Goal: Task Accomplishment & Management: Manage account settings

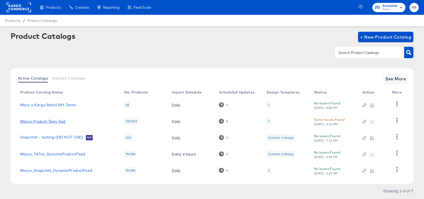
click at [44, 122] on link "Macys Product Tags Test" at bounding box center [42, 121] width 45 height 4
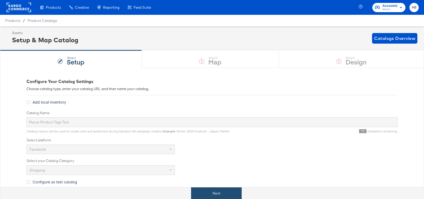
click at [209, 192] on button "Next" at bounding box center [216, 194] width 51 height 12
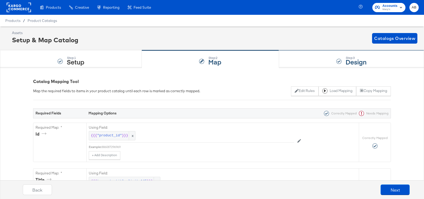
click at [320, 52] on div "Step: 3 Design" at bounding box center [351, 59] width 145 height 17
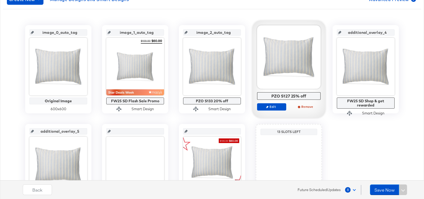
scroll to position [99, 0]
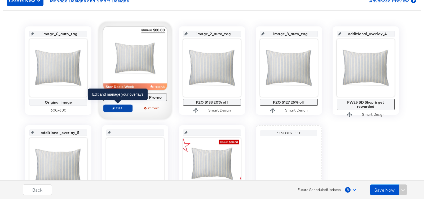
click at [123, 107] on span "Edit" at bounding box center [118, 108] width 24 height 4
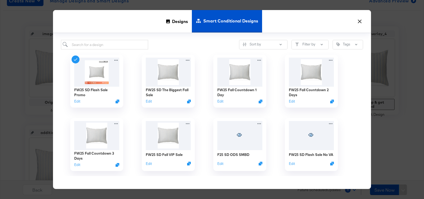
click at [361, 20] on button "×" at bounding box center [360, 20] width 10 height 10
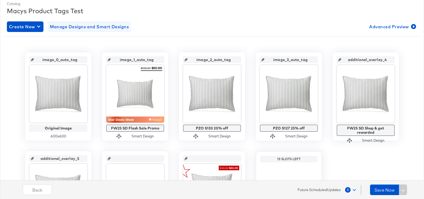
scroll to position [69, 0]
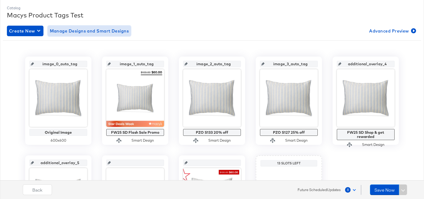
click at [97, 35] on button "Manage Designs and Smart Designs" at bounding box center [89, 31] width 83 height 11
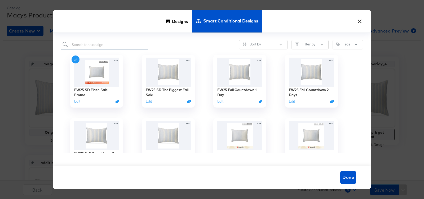
click at [129, 42] on input "search" at bounding box center [104, 45] width 87 height 10
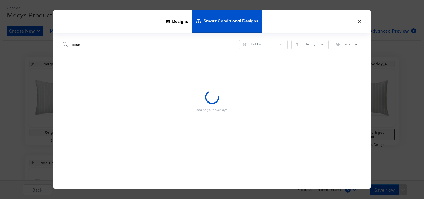
type input "count"
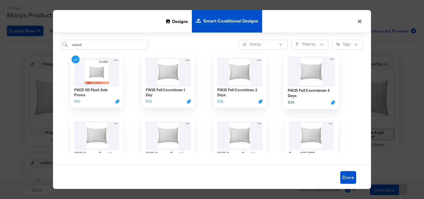
click at [291, 103] on button "Edit" at bounding box center [291, 102] width 6 height 5
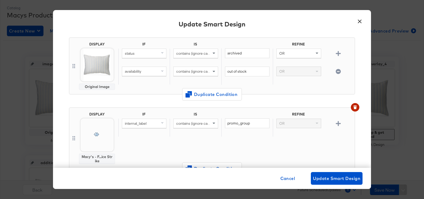
scroll to position [57, 0]
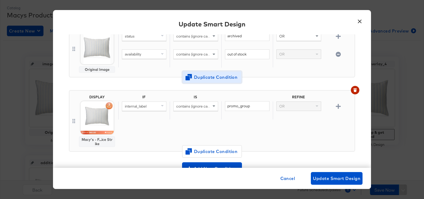
click at [205, 79] on span "Duplicate Condition" at bounding box center [211, 77] width 51 height 7
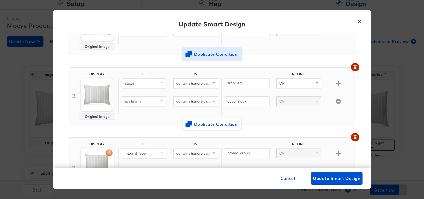
scroll to position [79, 0]
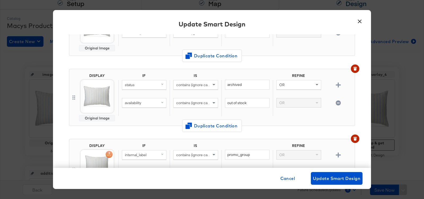
click at [146, 89] on div "status" at bounding box center [143, 89] width 51 height 18
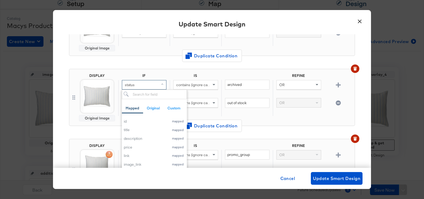
click at [146, 85] on div "status" at bounding box center [144, 84] width 44 height 9
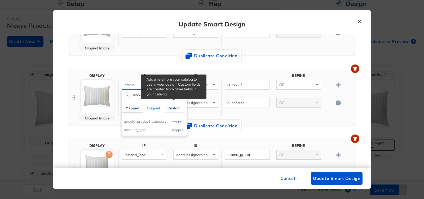
click at [167, 106] on div "Custom" at bounding box center [174, 108] width 21 height 10
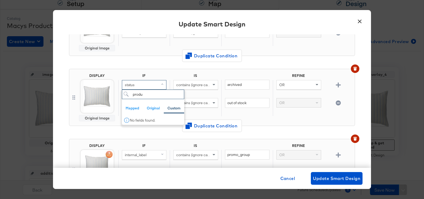
click at [146, 96] on input "produ" at bounding box center [153, 95] width 62 height 10
type input "product_tags"
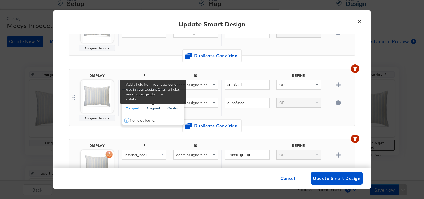
click at [155, 108] on div "Original" at bounding box center [153, 108] width 13 height 5
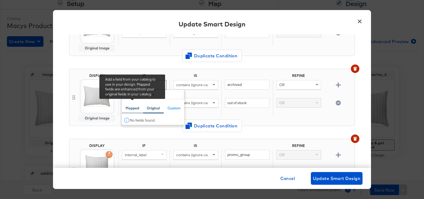
click at [135, 106] on div "Mapped" at bounding box center [132, 108] width 14 height 5
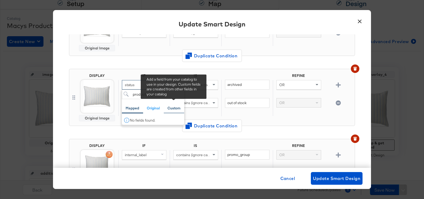
click at [172, 108] on div "Custom" at bounding box center [173, 108] width 13 height 5
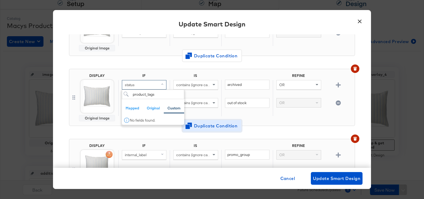
click at [232, 120] on button "Duplicate Condition" at bounding box center [212, 126] width 60 height 13
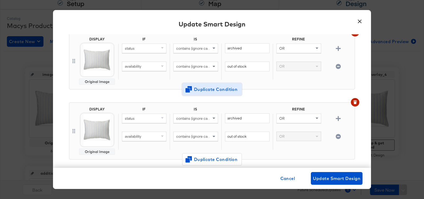
scroll to position [113, 0]
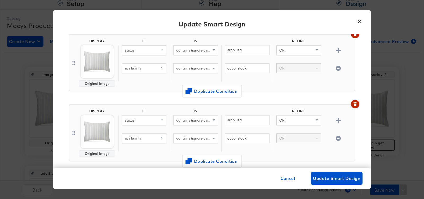
click at [356, 104] on icon "button" at bounding box center [354, 105] width 3 height 2
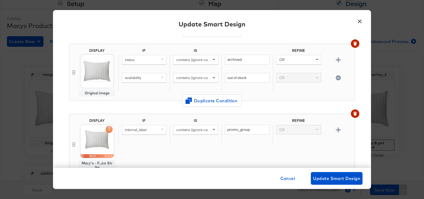
scroll to position [102, 0]
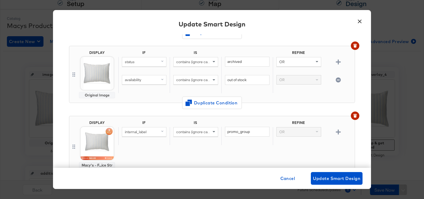
click at [142, 62] on div "status" at bounding box center [144, 61] width 44 height 9
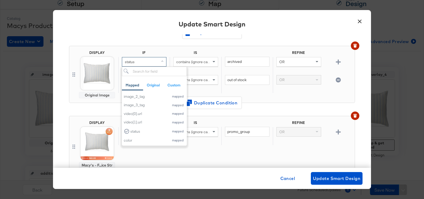
scroll to position [270, 0]
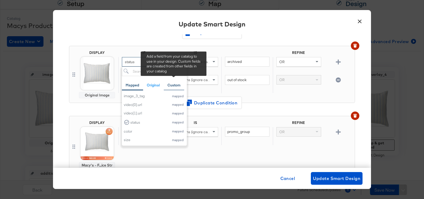
click at [171, 83] on div "Custom" at bounding box center [173, 85] width 13 height 5
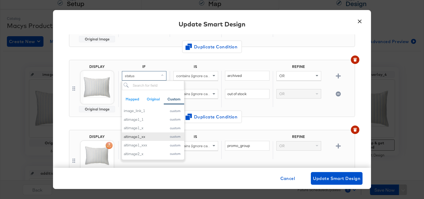
scroll to position [65, 0]
click at [152, 57] on div "DISPLAY Original Image IF IS REFINE status Mapped Original Custom Add a field f…" at bounding box center [212, 91] width 286 height 70
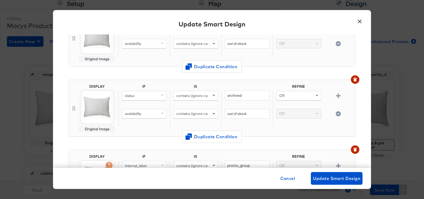
scroll to position [67, 0]
click at [139, 113] on span "availability" at bounding box center [133, 114] width 16 height 5
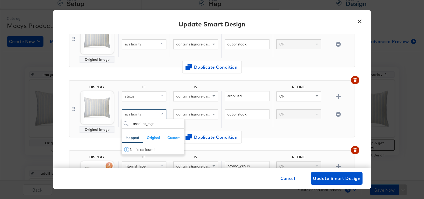
type input "product_tags"
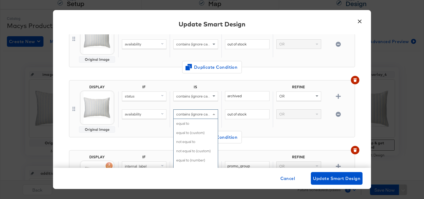
click at [187, 115] on span "contains (ignore case)" at bounding box center [194, 114] width 36 height 5
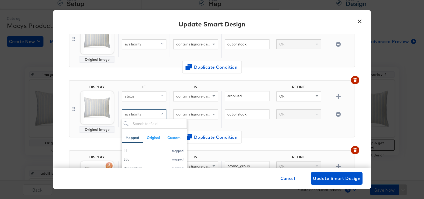
click at [155, 114] on div "availability" at bounding box center [144, 114] width 44 height 9
click at [268, 181] on div "Cancel Update Smart Design" at bounding box center [211, 178] width 301 height 13
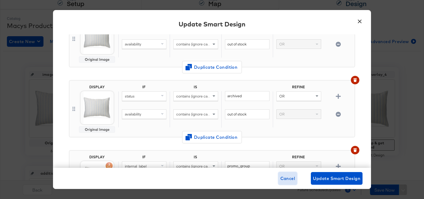
click at [286, 176] on span "Cancel" at bounding box center [287, 178] width 15 height 7
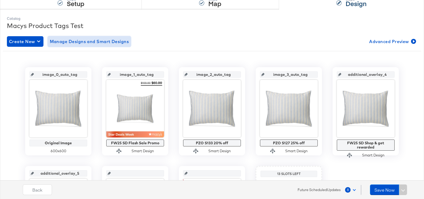
click at [77, 39] on span "Manage Designs and Smart Designs" at bounding box center [89, 41] width 79 height 7
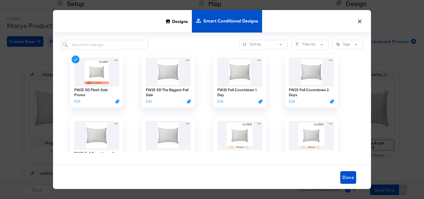
scroll to position [32, 0]
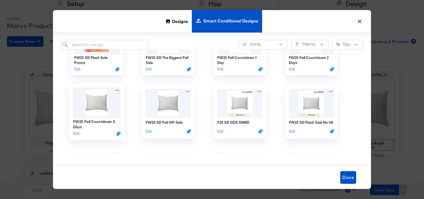
click at [80, 133] on div "Edit" at bounding box center [96, 133] width 47 height 5
click at [77, 133] on button "Edit" at bounding box center [76, 133] width 6 height 5
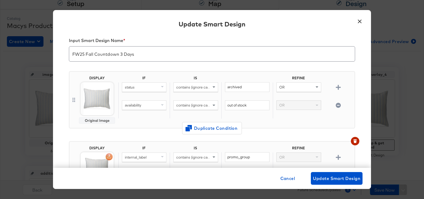
scroll to position [21, 0]
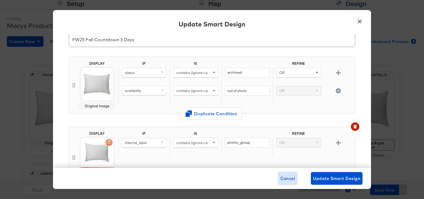
click at [285, 176] on span "Cancel" at bounding box center [287, 178] width 15 height 7
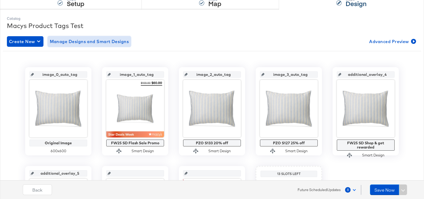
click at [80, 41] on span "Manage Designs and Smart Designs" at bounding box center [89, 41] width 79 height 7
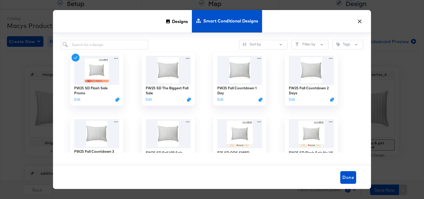
scroll to position [0, 0]
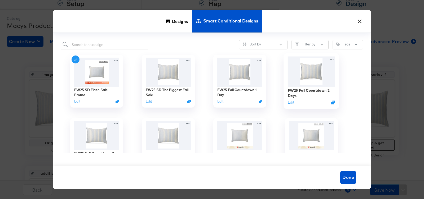
click at [308, 68] on img at bounding box center [311, 72] width 47 height 30
click at [296, 83] on img at bounding box center [311, 72] width 47 height 30
click at [316, 74] on img at bounding box center [311, 72] width 47 height 30
click at [291, 102] on button "Edit" at bounding box center [291, 102] width 6 height 5
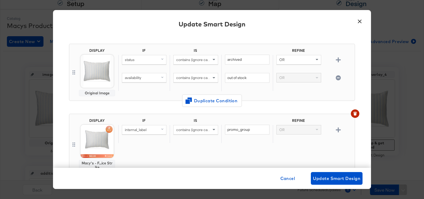
scroll to position [13, 0]
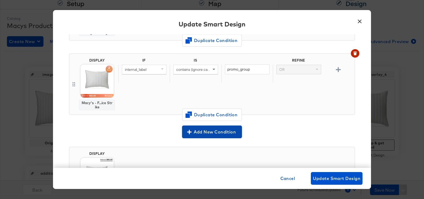
click at [192, 132] on span "Add New Condition" at bounding box center [212, 131] width 56 height 7
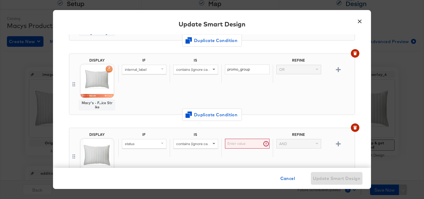
scroll to position [164, 0]
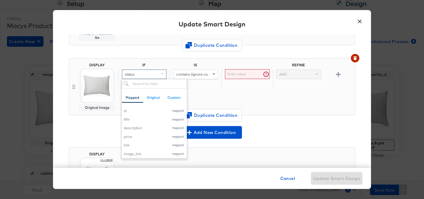
click at [157, 72] on div "status" at bounding box center [144, 74] width 44 height 9
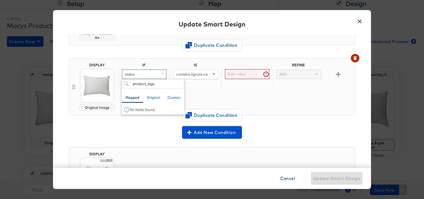
type input "product_tags"
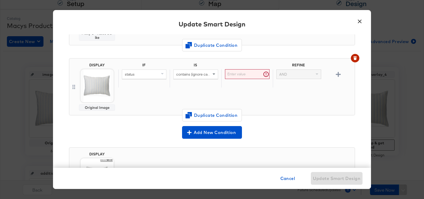
click at [188, 88] on div "IF IS REFINE status contains (ignore case) AND" at bounding box center [235, 87] width 234 height 48
click at [142, 70] on div "status" at bounding box center [144, 74] width 44 height 9
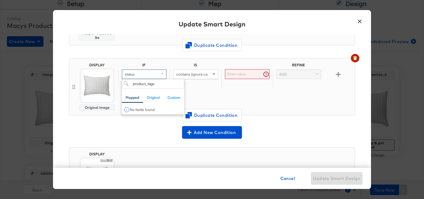
type input "product_tags"
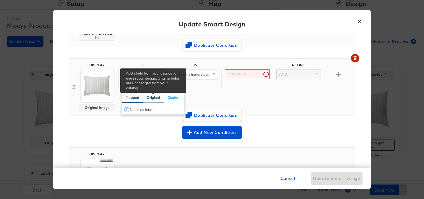
click at [157, 95] on div "Original" at bounding box center [153, 97] width 13 height 5
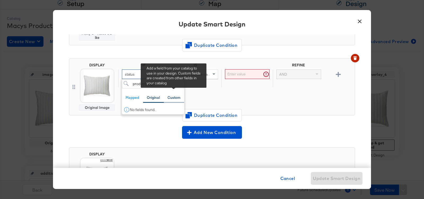
click at [174, 96] on div "Custom" at bounding box center [173, 97] width 13 height 5
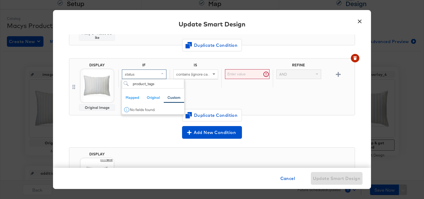
click at [125, 108] on div "No fields found." at bounding box center [153, 110] width 62 height 6
click at [225, 88] on div "IF IS REFINE status product_tags Mapped Original Custom Add a field from your c…" at bounding box center [235, 87] width 234 height 48
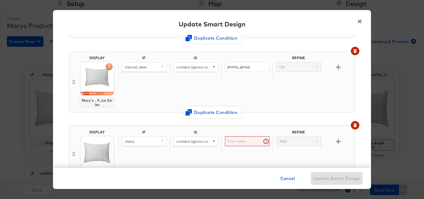
scroll to position [105, 0]
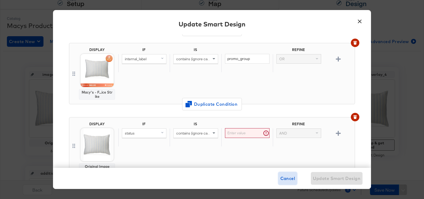
click at [287, 179] on span "Cancel" at bounding box center [287, 178] width 15 height 7
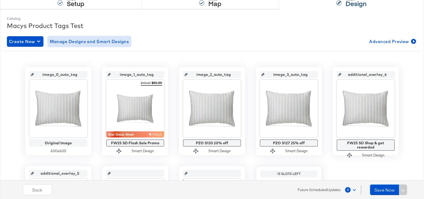
click at [81, 39] on span "Manage Designs and Smart Designs" at bounding box center [89, 41] width 79 height 7
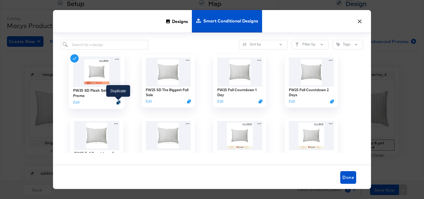
click at [119, 103] on icon "Duplicate" at bounding box center [118, 103] width 4 height 4
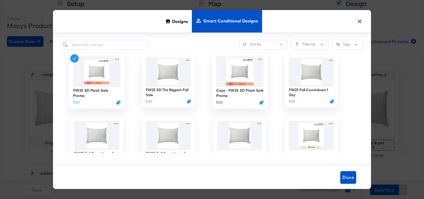
click at [220, 104] on button "Edit" at bounding box center [219, 102] width 6 height 5
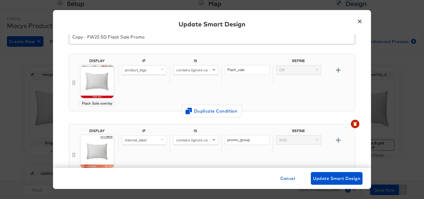
scroll to position [21, 0]
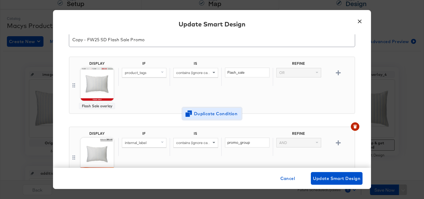
click at [199, 111] on span "Duplicate Condition" at bounding box center [211, 113] width 51 height 7
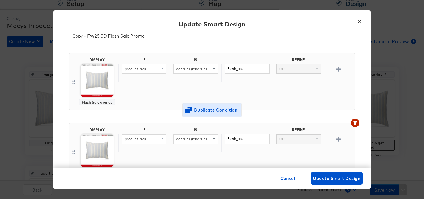
scroll to position [7, 0]
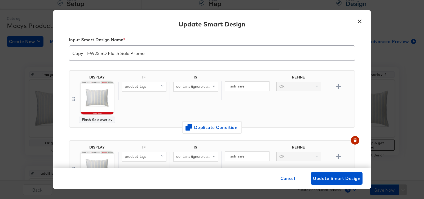
click at [149, 89] on div "product_tags" at bounding box center [144, 86] width 44 height 9
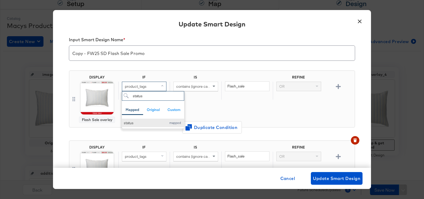
type input "status"
click at [133, 123] on div "status" at bounding box center [144, 123] width 40 height 5
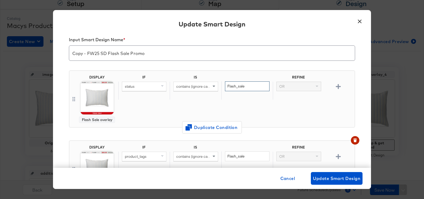
click at [255, 84] on input "Flash_sale" at bounding box center [247, 87] width 44 height 10
paste input "archived"
type input "archived"
click at [339, 86] on icon "button" at bounding box center [337, 86] width 5 height 5
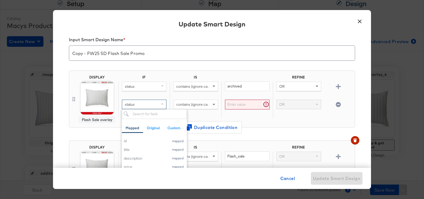
click at [153, 107] on div "status" at bounding box center [144, 104] width 44 height 9
type input "ava"
click at [145, 138] on button "availability mapped" at bounding box center [153, 141] width 62 height 9
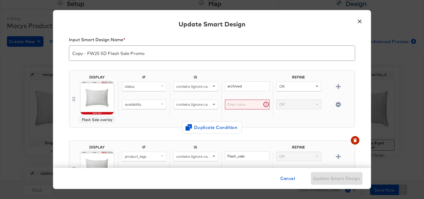
click at [239, 101] on input "text" at bounding box center [247, 105] width 44 height 10
paste input "out of stock"
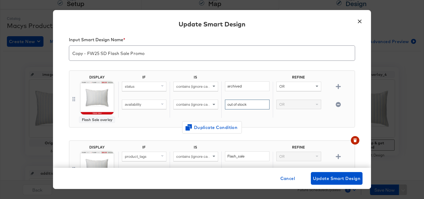
type input "out of stock"
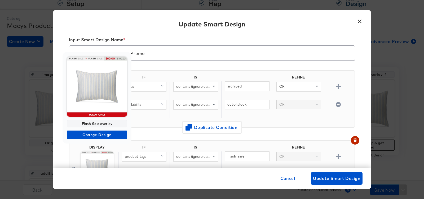
click at [94, 95] on img at bounding box center [97, 87] width 60 height 60
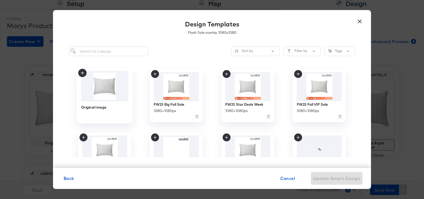
click at [94, 95] on img at bounding box center [104, 86] width 47 height 30
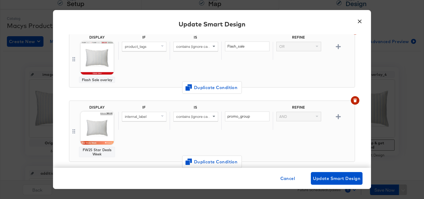
scroll to position [125, 0]
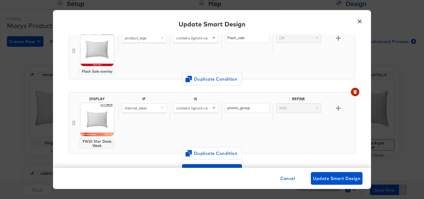
click at [100, 111] on body "Products Products Product Catalogs Enhance Your Product Catalog, Map Them to Pu…" at bounding box center [212, 117] width 424 height 352
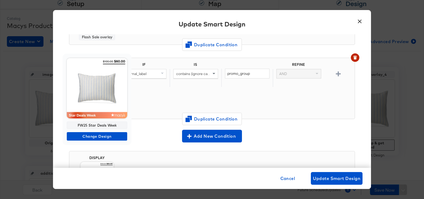
scroll to position [160, 0]
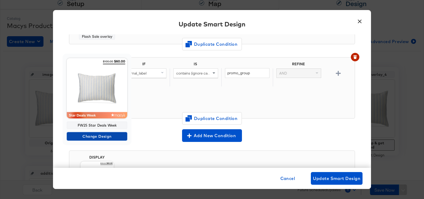
click at [88, 137] on span "Change Design" at bounding box center [97, 136] width 56 height 7
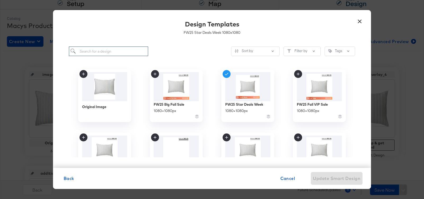
click at [97, 50] on input "search" at bounding box center [108, 52] width 79 height 10
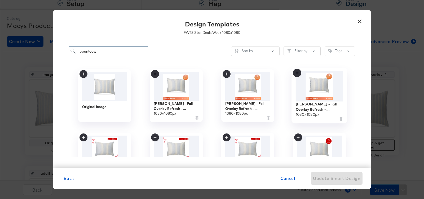
type input "countdown"
click at [309, 84] on img at bounding box center [318, 86] width 47 height 30
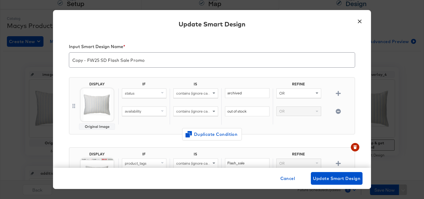
scroll to position [58, 0]
drag, startPoint x: 87, startPoint y: 60, endPoint x: 53, endPoint y: 58, distance: 34.7
click at [53, 58] on div "Input Smart Design Name * Copy - FW25 SD Flash Sale Promo DISPLAY Original Imag…" at bounding box center [212, 101] width 318 height 134
click at [92, 59] on input "FW25 SD Flash Sale Promo" at bounding box center [211, 58] width 285 height 15
click at [120, 59] on input "FW25 SD Flash Sale Promo" at bounding box center [211, 58] width 285 height 15
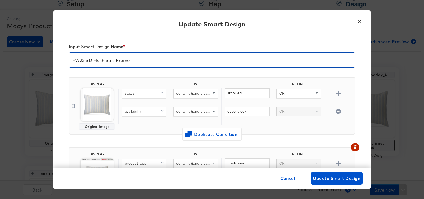
click at [120, 59] on input "FW25 SD Flash Sale Promo" at bounding box center [211, 58] width 285 height 15
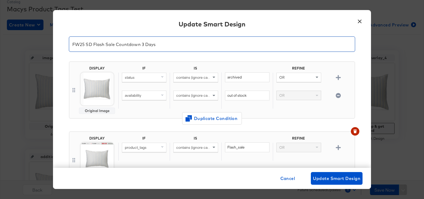
scroll to position [0, 0]
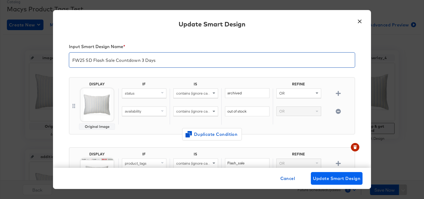
type input "FW25 SD Flash Sale Countdown 3 Days"
click at [332, 180] on span "Update Smart Design" at bounding box center [336, 178] width 47 height 7
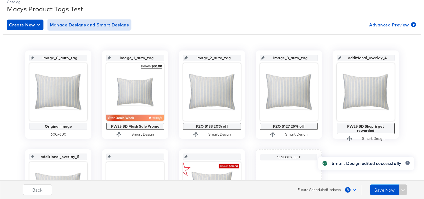
click at [94, 24] on span "Manage Designs and Smart Designs" at bounding box center [89, 24] width 79 height 7
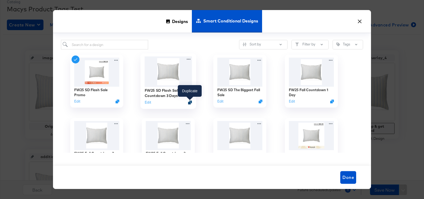
click at [189, 102] on icon "Duplicate" at bounding box center [190, 103] width 4 height 4
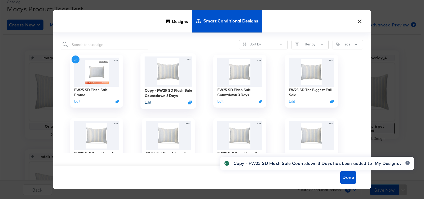
click at [146, 102] on button "Edit" at bounding box center [148, 102] width 6 height 5
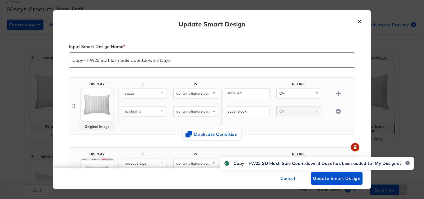
click at [158, 61] on input "Copy - FW25 SD Flash Sale Countdown 3 Days" at bounding box center [211, 58] width 285 height 15
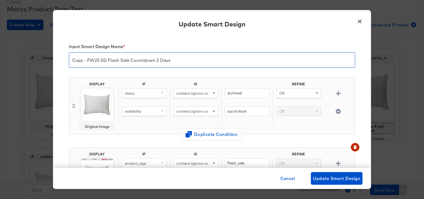
drag, startPoint x: 87, startPoint y: 61, endPoint x: 52, endPoint y: 61, distance: 34.9
click at [52, 61] on div "× Update Smart Design Input Smart Design Name * Copy - FW25 SD Flash Sale Count…" at bounding box center [212, 99] width 424 height 199
type input "FW25 SD Flash Sale Countdown 2 Days"
click at [65, 82] on div "Input Smart Design Name * FW25 SD Flash Sale Countdown 2 Days DISPLAY Original …" at bounding box center [212, 101] width 318 height 134
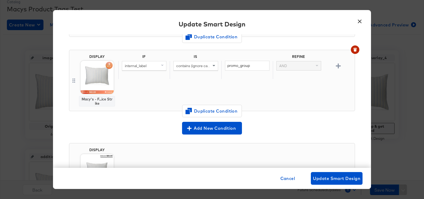
scroll to position [141, 0]
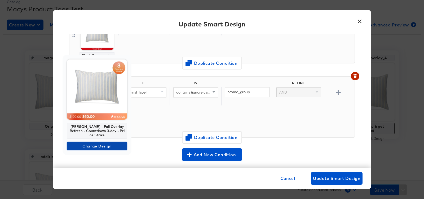
click at [91, 144] on span "Change Design" at bounding box center [97, 146] width 56 height 7
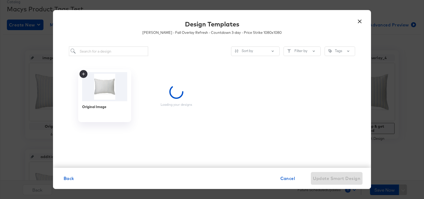
scroll to position [0, 0]
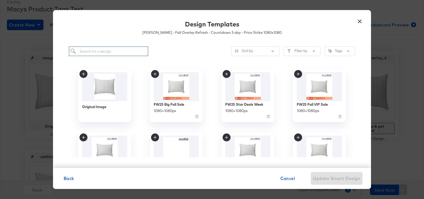
click at [96, 52] on input "search" at bounding box center [108, 52] width 79 height 10
type input "coun"
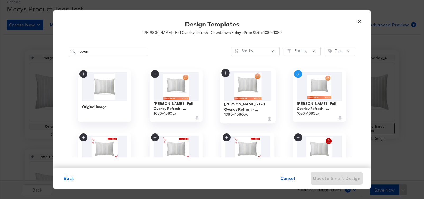
click at [253, 91] on img at bounding box center [247, 86] width 47 height 30
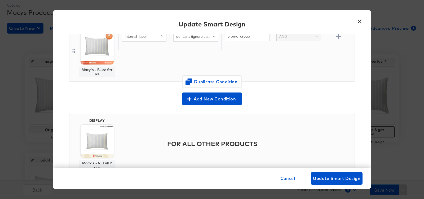
scroll to position [201, 0]
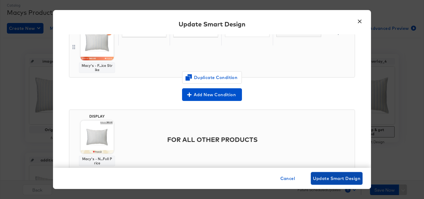
click at [334, 181] on span "Update Smart Design" at bounding box center [336, 178] width 47 height 7
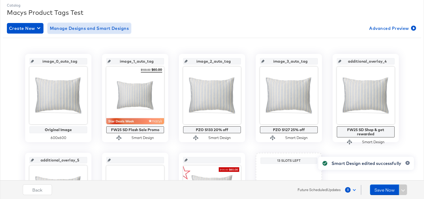
click at [93, 29] on span "Manage Designs and Smart Designs" at bounding box center [89, 28] width 79 height 7
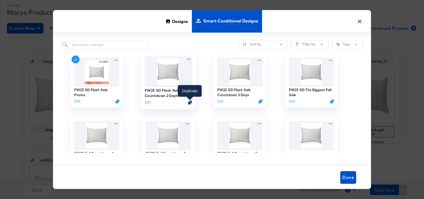
click at [188, 102] on div at bounding box center [190, 103] width 4 height 4
click at [191, 102] on icon "Duplicate" at bounding box center [190, 103] width 4 height 4
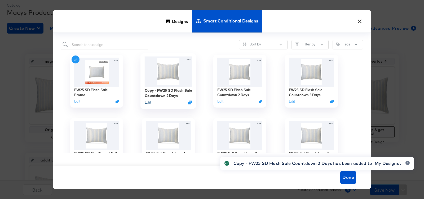
click at [148, 103] on button "Edit" at bounding box center [148, 102] width 6 height 5
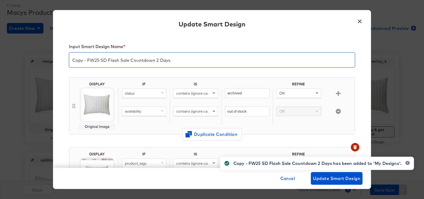
drag, startPoint x: 87, startPoint y: 60, endPoint x: 68, endPoint y: 56, distance: 19.1
click at [68, 56] on div "Input Smart Design Name * Copy - FW25 SD Flash Sale Countdown 2 Days DISPLAY Or…" at bounding box center [212, 101] width 318 height 134
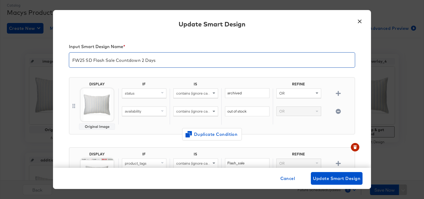
click at [142, 58] on input "FW25 SD Flash Sale Countdown 2 Days" at bounding box center [211, 58] width 285 height 15
click at [178, 60] on input "FW25 SD Flash Sale Countdown 1 Days" at bounding box center [211, 58] width 285 height 15
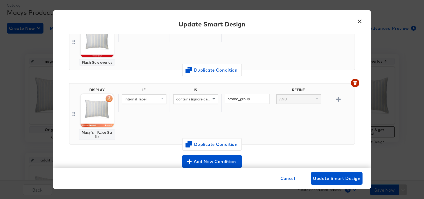
scroll to position [139, 0]
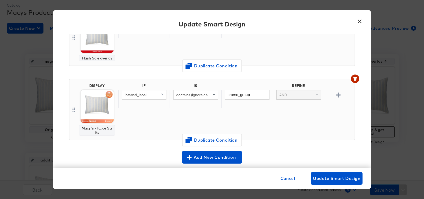
type input "FW25 SD Flash Sale Countdown 1 Day"
click at [92, 111] on img at bounding box center [96, 106] width 33 height 33
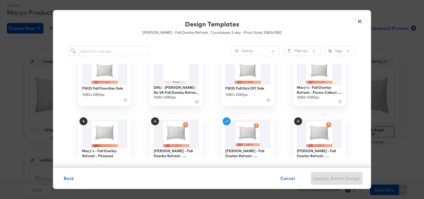
scroll to position [96, 0]
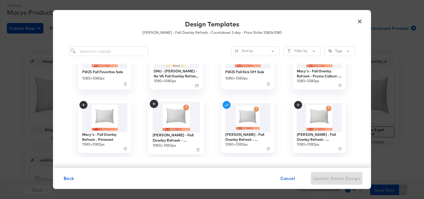
click at [176, 116] on img at bounding box center [176, 117] width 47 height 30
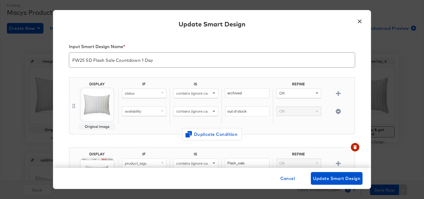
scroll to position [139, 0]
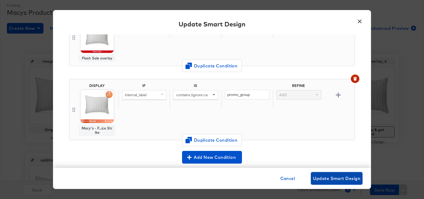
click at [329, 178] on span "Update Smart Design" at bounding box center [336, 178] width 47 height 7
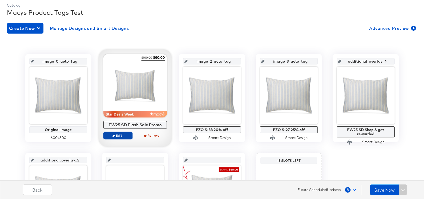
click at [116, 134] on span "Edit" at bounding box center [118, 136] width 24 height 4
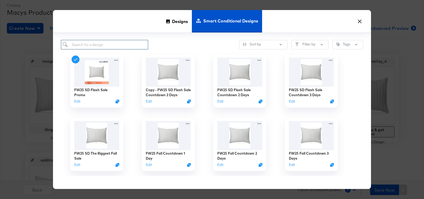
click at [115, 46] on input "search" at bounding box center [104, 45] width 87 height 10
type input "count"
click at [235, 143] on img at bounding box center [239, 135] width 47 height 30
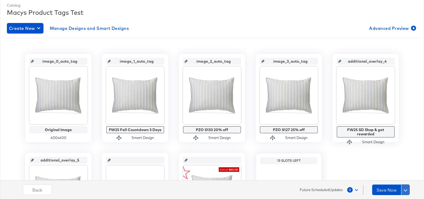
click at [404, 189] on button at bounding box center [405, 190] width 8 height 11
click at [394, 179] on div "Schedule Save" at bounding box center [392, 179] width 24 height 5
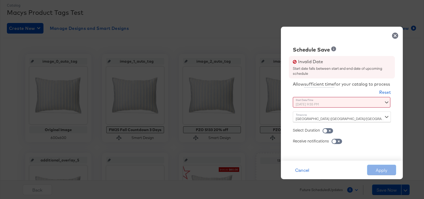
click at [322, 106] on div "[DATE] 9:55 PM ‹ [DATE] › Su Mo Tu We Th Fr Sa 28 29 30 1 2 3 4 5 6 7 8 9 10 11…" at bounding box center [329, 102] width 72 height 11
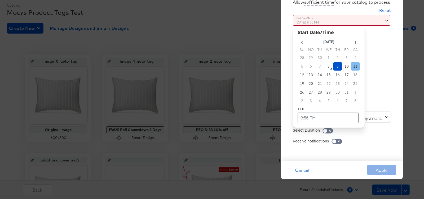
click at [353, 69] on td "11" at bounding box center [355, 66] width 9 height 9
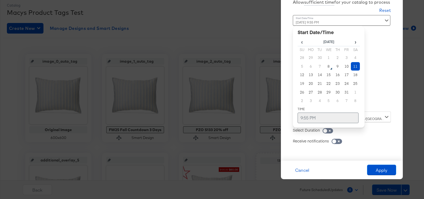
click at [314, 121] on td "9:55 PM" at bounding box center [327, 118] width 61 height 11
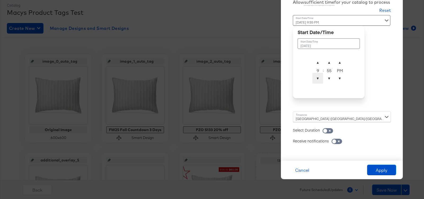
click at [317, 81] on span "▼" at bounding box center [317, 78] width 11 height 11
click at [317, 80] on span "▼" at bounding box center [317, 78] width 11 height 11
click at [317, 63] on span "▲" at bounding box center [317, 62] width 11 height 11
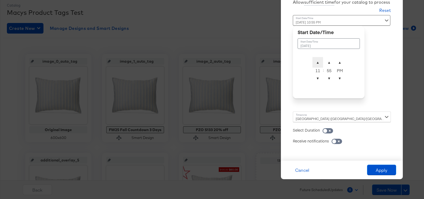
click at [317, 63] on span "▲" at bounding box center [317, 62] width 11 height 11
click at [328, 60] on span "▲" at bounding box center [329, 62] width 11 height 11
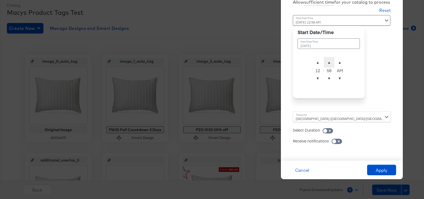
click at [328, 60] on span "▲" at bounding box center [329, 62] width 11 height 11
type input "[DATE] 12:00 AM"
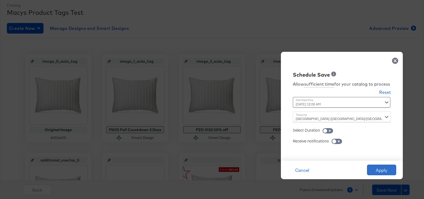
click at [377, 170] on button "Apply" at bounding box center [381, 170] width 29 height 11
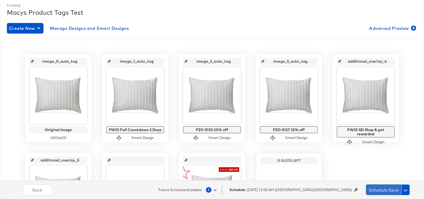
click at [375, 189] on button "Schedule Save" at bounding box center [383, 190] width 35 height 11
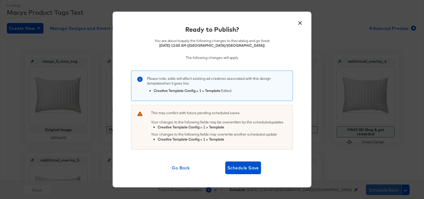
scroll to position [0, 0]
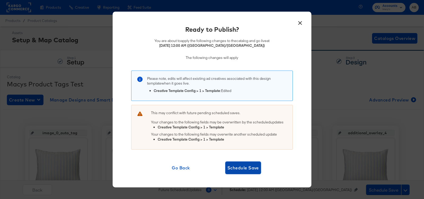
click at [256, 169] on span "Schedule Save" at bounding box center [243, 167] width 32 height 7
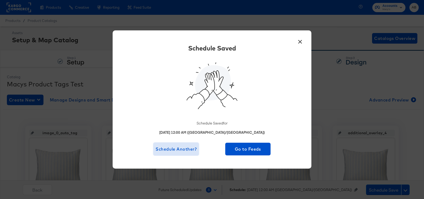
click at [192, 149] on span "Schedule Another?" at bounding box center [175, 149] width 41 height 7
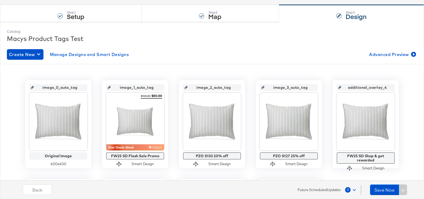
scroll to position [56, 0]
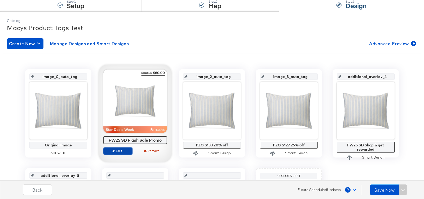
click at [124, 148] on button "Edit" at bounding box center [117, 150] width 29 height 7
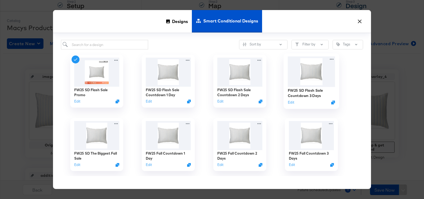
click at [310, 73] on img at bounding box center [311, 72] width 47 height 30
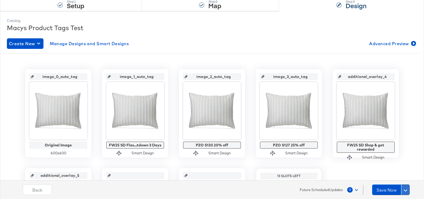
click at [406, 190] on span at bounding box center [405, 190] width 4 height 4
click at [388, 178] on div "Schedule Save" at bounding box center [392, 179] width 24 height 5
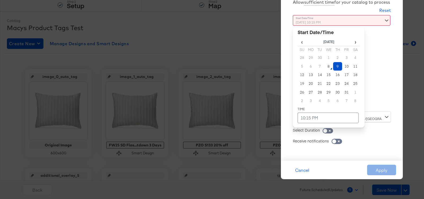
click at [313, 102] on div "[DATE] 10:15 PM ‹ [DATE] › Su Mo Tu We Th Fr Sa 28 29 30 1 2 3 4 5 6 7 8 9 10 1…" at bounding box center [329, 61] width 72 height 93
click at [355, 66] on td "11" at bounding box center [355, 66] width 9 height 9
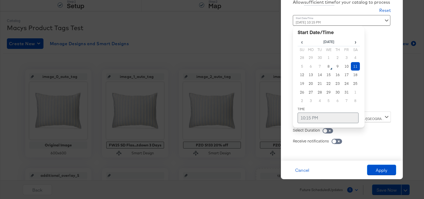
click at [311, 119] on td "10:15 PM" at bounding box center [327, 118] width 61 height 11
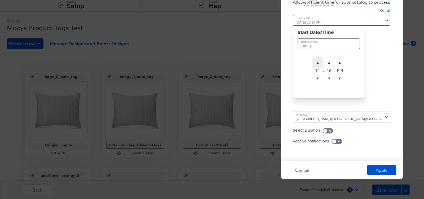
click at [316, 64] on span "▲" at bounding box center [317, 62] width 11 height 11
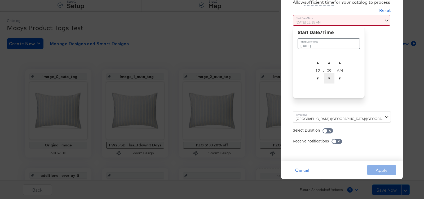
click at [328, 82] on span "▼" at bounding box center [329, 78] width 11 height 11
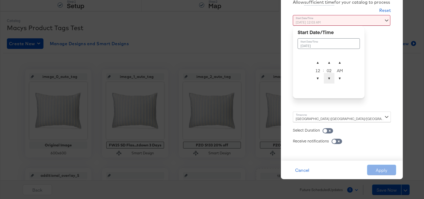
click at [328, 82] on span "▼" at bounding box center [329, 78] width 11 height 11
type input "[DATE] 12:00 AM"
click at [323, 111] on div "Time : [DATE] 12:00 AM October 11th 2025 ▲ 12 ▼ : ▲ 00 ▼ ▲ AM ▼" at bounding box center [329, 63] width 72 height 97
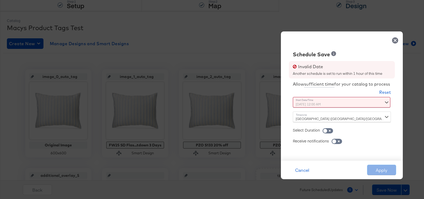
click at [322, 114] on div "[GEOGRAPHIC_DATA] ([GEOGRAPHIC_DATA]/[GEOGRAPHIC_DATA])" at bounding box center [342, 117] width 98 height 11
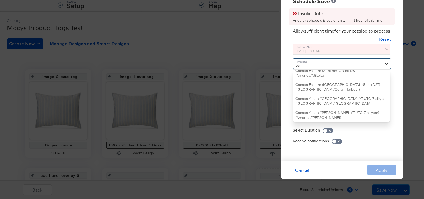
scroll to position [59, 0]
type input "east"
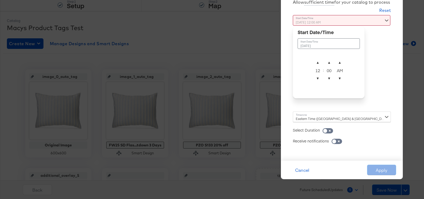
click at [328, 104] on div "[DATE] 12:00 AM October 11th 2025 ▲ 12 ▼ : ▲ 00 ▼ ▲ AM ▼" at bounding box center [329, 61] width 72 height 93
click at [317, 75] on span "▼" at bounding box center [317, 78] width 11 height 11
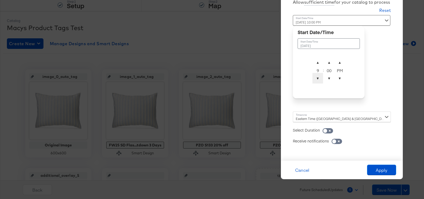
click at [317, 75] on span "▼" at bounding box center [317, 78] width 11 height 11
type input "[DATE] 9:00 AM"
click at [339, 61] on span "▲" at bounding box center [339, 62] width 11 height 11
click at [371, 142] on div "Receive notifications" at bounding box center [342, 138] width 98 height 11
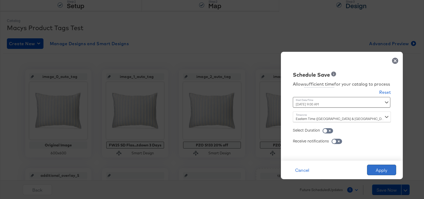
click at [376, 167] on button "Apply" at bounding box center [381, 170] width 29 height 11
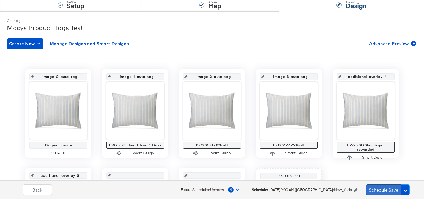
click at [381, 190] on button "Schedule Save" at bounding box center [383, 190] width 35 height 11
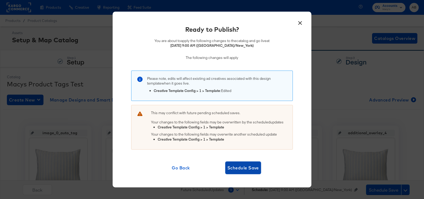
click at [249, 169] on span "Schedule Save" at bounding box center [243, 167] width 32 height 7
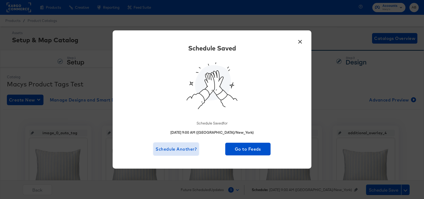
click at [178, 152] on span "Schedule Another?" at bounding box center [175, 149] width 41 height 7
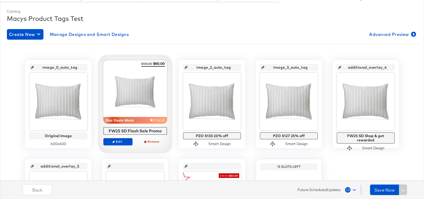
scroll to position [86, 0]
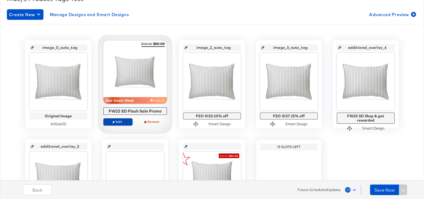
click at [117, 123] on span "Edit" at bounding box center [118, 122] width 24 height 4
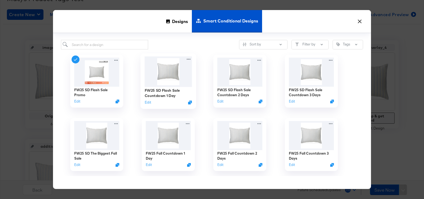
scroll to position [5, 0]
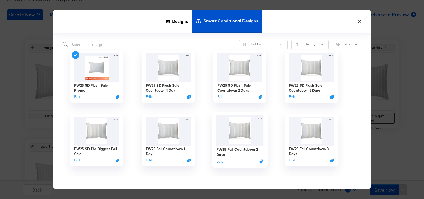
click at [231, 130] on img at bounding box center [239, 131] width 47 height 30
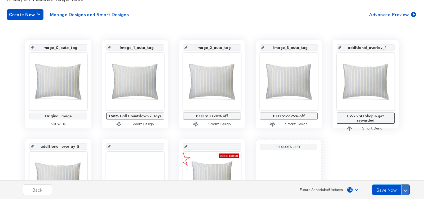
click at [403, 189] on button at bounding box center [405, 190] width 8 height 11
click at [397, 181] on div "Schedule Save" at bounding box center [392, 179] width 24 height 5
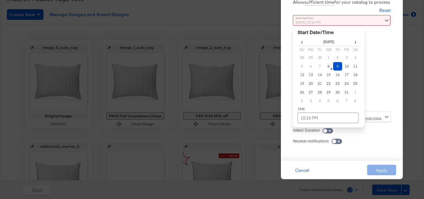
click at [320, 104] on div "[DATE] 10:16 PM ‹ [DATE] › Su Mo Tu We Th Fr Sa 28 29 30 1 2 3 4 5 6 7 8 9 10 1…" at bounding box center [329, 61] width 72 height 93
click at [301, 76] on td "12" at bounding box center [301, 75] width 9 height 9
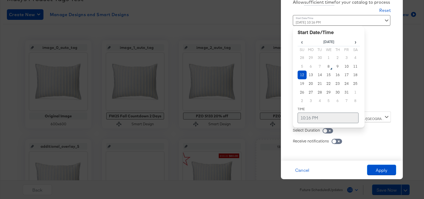
click at [308, 119] on td "10:16 PM" at bounding box center [327, 118] width 61 height 11
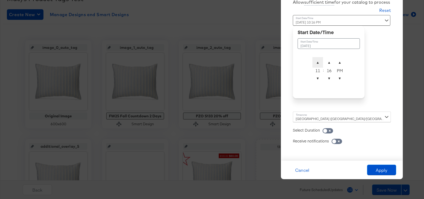
click at [316, 63] on span "▲" at bounding box center [317, 62] width 11 height 11
click at [327, 81] on span "▼" at bounding box center [329, 78] width 11 height 11
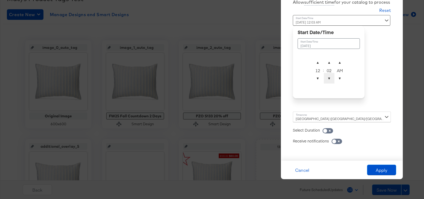
click at [327, 81] on span "▼" at bounding box center [329, 78] width 11 height 11
type input "[DATE] 12:00 AM"
click at [313, 114] on div "[GEOGRAPHIC_DATA] ([GEOGRAPHIC_DATA]/[GEOGRAPHIC_DATA])" at bounding box center [342, 117] width 98 height 11
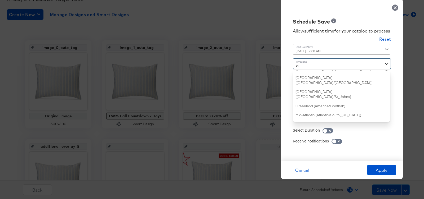
scroll to position [59, 0]
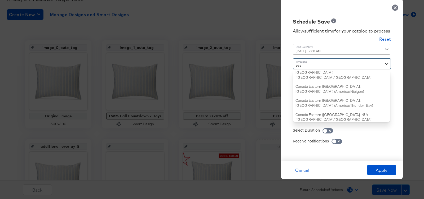
type input "east"
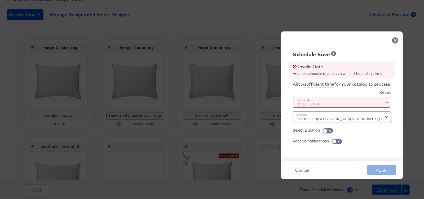
click at [314, 102] on div "[DATE] 12:00 AM October 12th 2025 ▲ 12 ▼ : ▲ 00 ▼ ▲ AM ▼" at bounding box center [329, 102] width 72 height 11
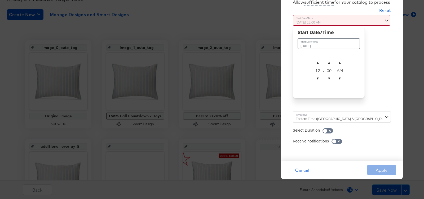
click at [321, 42] on td "[DATE]" at bounding box center [328, 43] width 62 height 11
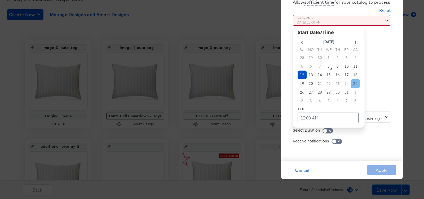
click at [353, 82] on td "25" at bounding box center [355, 83] width 9 height 9
type input "[DATE] 12:00 AM"
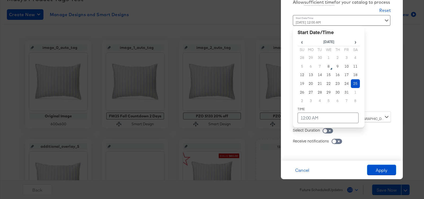
click at [366, 133] on div "Select Duration" at bounding box center [342, 127] width 98 height 11
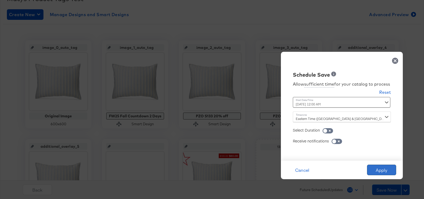
click at [384, 171] on button "Apply" at bounding box center [381, 170] width 29 height 11
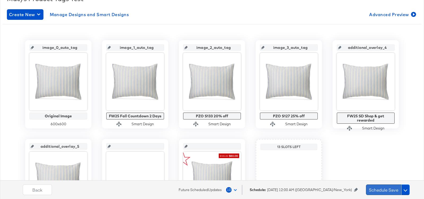
click at [378, 189] on button "Schedule Save" at bounding box center [383, 190] width 35 height 11
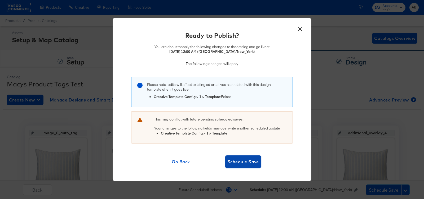
click at [249, 163] on span "Schedule Save" at bounding box center [243, 161] width 32 height 7
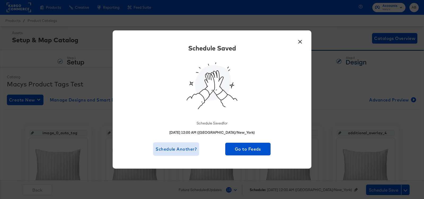
click at [178, 150] on span "Schedule Another?" at bounding box center [175, 149] width 41 height 7
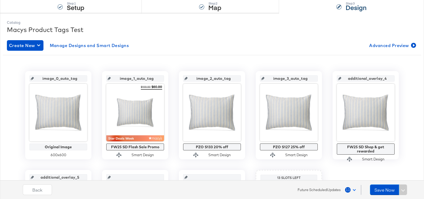
scroll to position [56, 0]
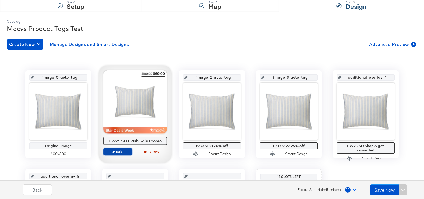
click at [119, 152] on span "Edit" at bounding box center [118, 152] width 24 height 4
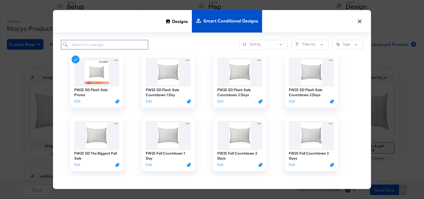
click at [116, 42] on input "search" at bounding box center [104, 45] width 87 height 10
type input "count"
click at [89, 140] on img at bounding box center [96, 135] width 47 height 30
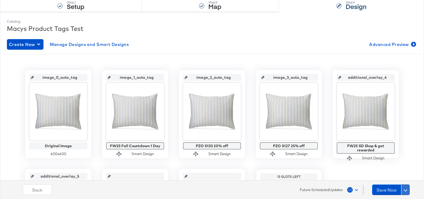
click at [407, 188] on button at bounding box center [405, 190] width 8 height 11
click at [403, 179] on div "Schedule Save" at bounding box center [392, 179] width 24 height 5
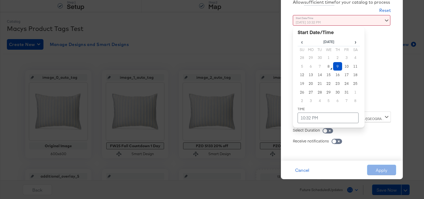
click at [334, 102] on div "[DATE] 10:32 PM ‹ [DATE] › Su Mo Tu We Th Fr Sa 28 29 30 1 2 3 4 5 6 7 8 9 10 1…" at bounding box center [329, 61] width 72 height 93
click at [303, 94] on td "26" at bounding box center [301, 92] width 9 height 9
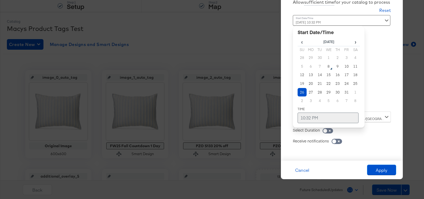
click at [308, 117] on td "10:32 PM" at bounding box center [327, 118] width 61 height 11
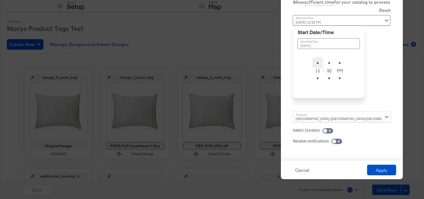
click at [316, 63] on span "▲" at bounding box center [317, 62] width 11 height 11
click at [328, 80] on span "▼" at bounding box center [329, 78] width 11 height 11
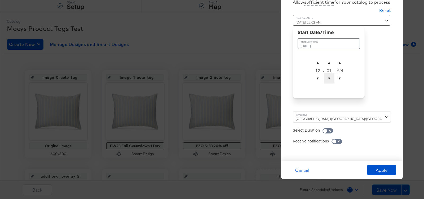
click at [328, 80] on span "▼" at bounding box center [329, 78] width 11 height 11
type input "[DATE] 12:00 AM"
click at [364, 117] on div "[GEOGRAPHIC_DATA] ([GEOGRAPHIC_DATA]/[GEOGRAPHIC_DATA])" at bounding box center [342, 117] width 98 height 11
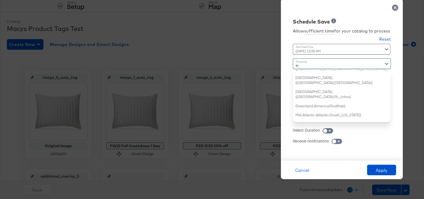
type input "eas"
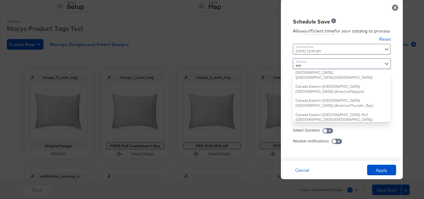
scroll to position [0, 0]
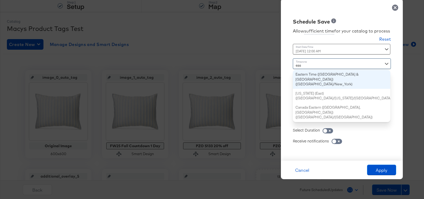
type input "[DATE] 11:00 PM"
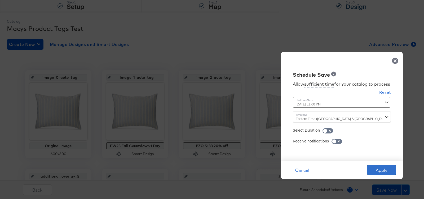
click at [377, 166] on button "Apply" at bounding box center [381, 170] width 29 height 11
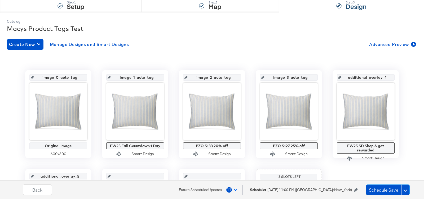
scroll to position [61, 0]
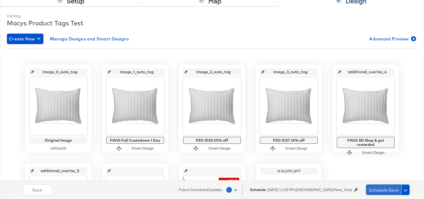
click at [384, 187] on button "Schedule Save" at bounding box center [383, 190] width 35 height 11
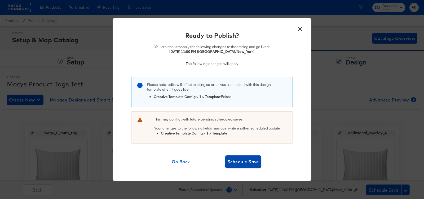
click at [244, 161] on span "Schedule Save" at bounding box center [243, 161] width 32 height 7
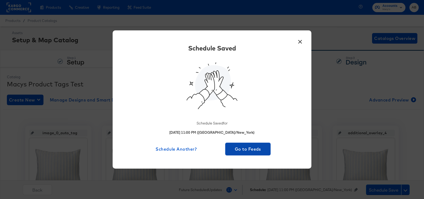
click at [262, 148] on span "Go to Feeds" at bounding box center [247, 149] width 41 height 7
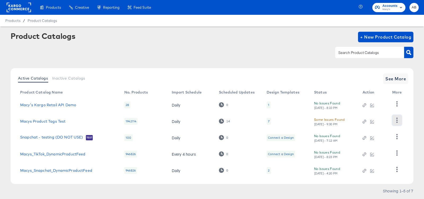
click at [395, 119] on icon "button" at bounding box center [396, 120] width 5 height 5
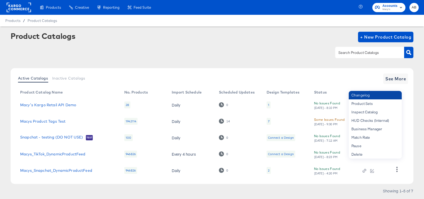
click at [383, 94] on div "Changelog" at bounding box center [374, 95] width 53 height 8
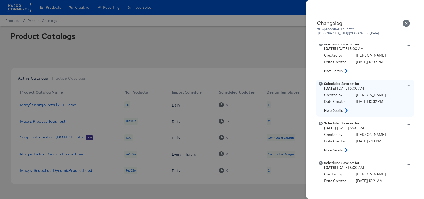
scroll to position [3, 0]
click at [409, 84] on icon at bounding box center [408, 86] width 4 height 4
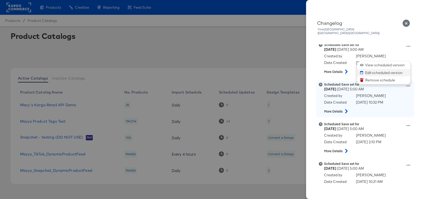
click at [386, 69] on button "Edit scheduled version" at bounding box center [383, 73] width 53 height 8
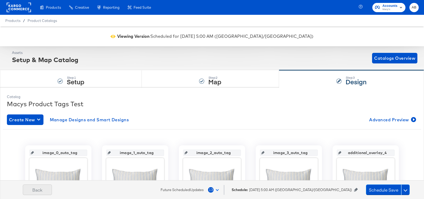
click at [41, 189] on button "Back" at bounding box center [37, 190] width 29 height 11
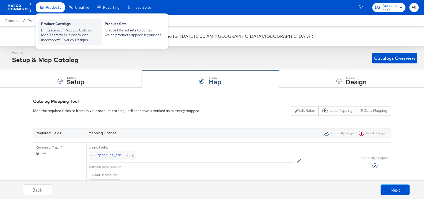
click at [55, 29] on div "Enhance Your Product Catalog, Map Them to Publishers, and Incorporate Overlay D…" at bounding box center [70, 35] width 58 height 15
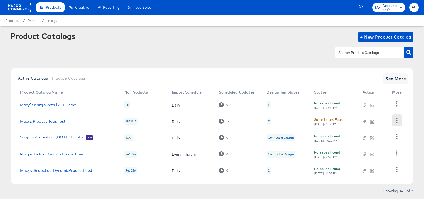
click at [398, 119] on icon "button" at bounding box center [396, 120] width 5 height 5
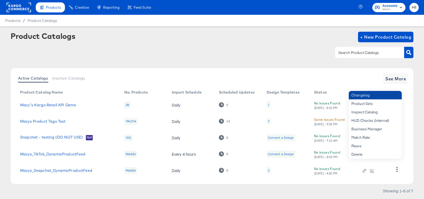
click at [373, 97] on div "Changelog" at bounding box center [374, 95] width 53 height 8
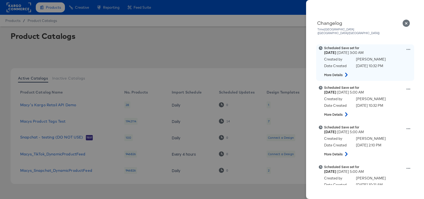
click at [408, 46] on div "Scheduled Save set for [DATE] 3:00 AM Created by [PERSON_NAME] Date Created [DA…" at bounding box center [371, 63] width 95 height 34
click at [408, 49] on icon at bounding box center [408, 49] width 4 height 1
click at [380, 59] on button "Edit scheduled version" at bounding box center [383, 63] width 53 height 8
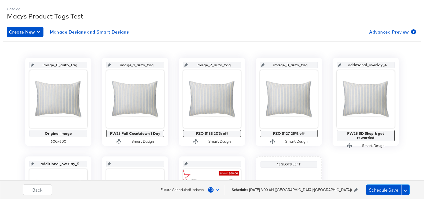
scroll to position [89, 0]
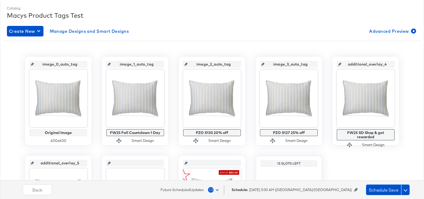
click at [356, 191] on icon at bounding box center [356, 190] width 4 height 4
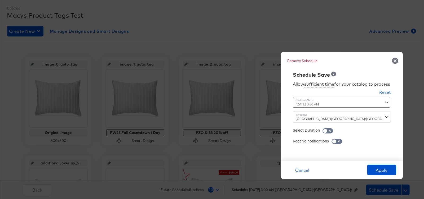
click at [313, 119] on div "[GEOGRAPHIC_DATA] ([GEOGRAPHIC_DATA]/[GEOGRAPHIC_DATA])" at bounding box center [342, 117] width 98 height 11
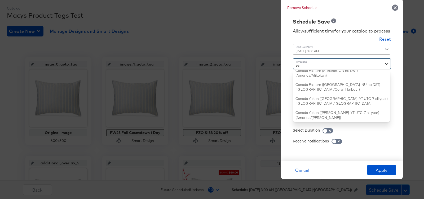
scroll to position [59, 0]
type input "east"
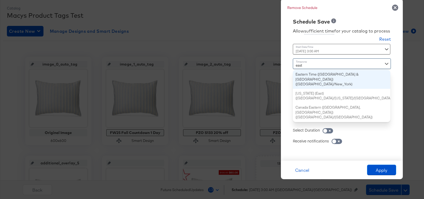
type input "[DATE] 11:00 PM"
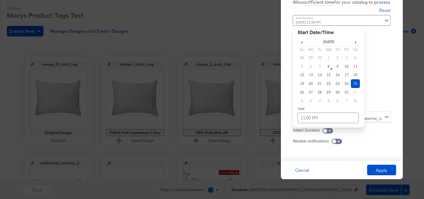
click at [310, 104] on div "[DATE] 11:00 PM ‹ [DATE] › Su Mo Tu We Th Fr Sa 28 29 30 1 2 3 4 5 6 7 8 9 10 1…" at bounding box center [329, 61] width 72 height 93
click at [310, 123] on td "11:00 PM" at bounding box center [327, 118] width 61 height 11
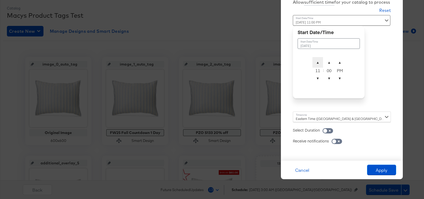
click at [319, 58] on span "▲" at bounding box center [317, 62] width 11 height 11
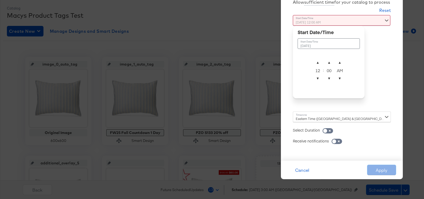
click at [385, 97] on div "Time : [DATE] 12:00 AM October 25th 2025 ▲ 12 ▼ : ▲ 00 ▼ ▲ AM ▼" at bounding box center [342, 63] width 98 height 97
click at [340, 102] on div "[DATE] 12:00 AM October 25th 2025 ▲ 12 ▼ : ▲ 00 ▼ ▲ AM ▼" at bounding box center [329, 61] width 72 height 93
click at [327, 44] on td "[DATE]" at bounding box center [328, 43] width 62 height 11
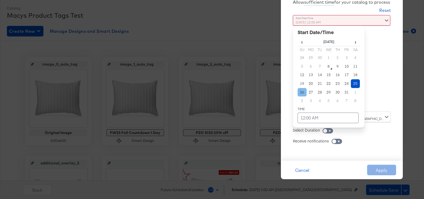
click at [303, 92] on td "26" at bounding box center [301, 92] width 9 height 9
type input "[DATE] 12:00 AM"
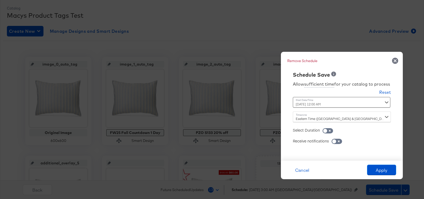
click at [384, 134] on div "Receive notifications" at bounding box center [342, 138] width 98 height 11
click at [379, 172] on button "Apply" at bounding box center [381, 170] width 29 height 11
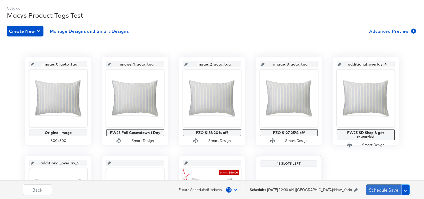
click at [381, 187] on button "Schedule Save" at bounding box center [383, 190] width 35 height 11
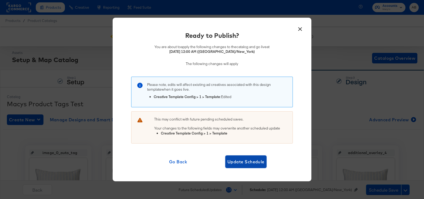
click at [252, 165] on span "Update Schedule" at bounding box center [245, 161] width 37 height 7
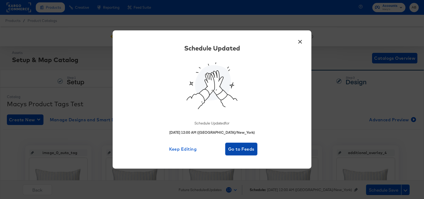
click at [246, 151] on span "Go to Feeds" at bounding box center [241, 149] width 28 height 7
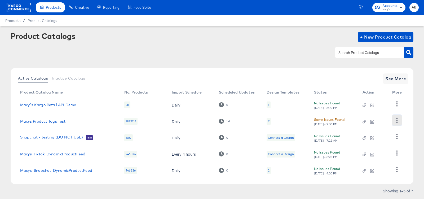
click at [396, 121] on icon "button" at bounding box center [396, 120] width 5 height 5
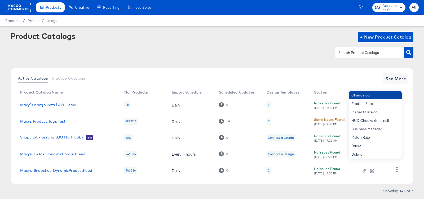
click at [365, 97] on div "Changelog" at bounding box center [374, 95] width 53 height 8
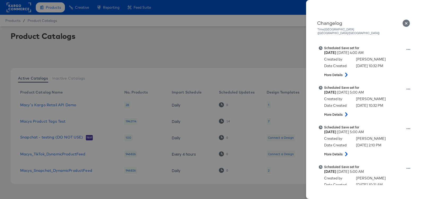
click at [404, 23] on icon "Close" at bounding box center [405, 23] width 7 height 7
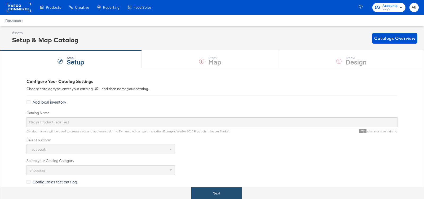
click at [220, 197] on button "Next" at bounding box center [216, 194] width 51 height 12
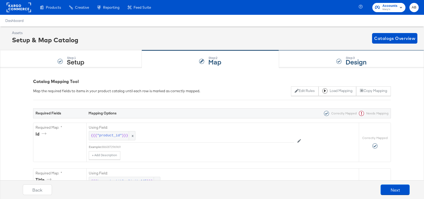
click at [334, 60] on div "Step: 3 Design" at bounding box center [351, 59] width 145 height 17
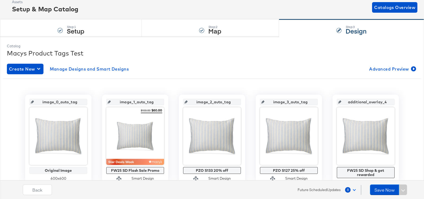
scroll to position [33, 0]
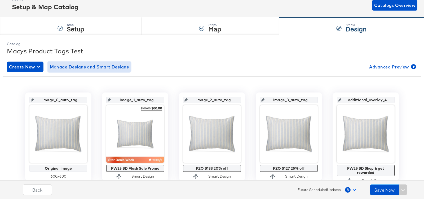
click at [97, 66] on span "Manage Designs and Smart Designs" at bounding box center [89, 66] width 79 height 7
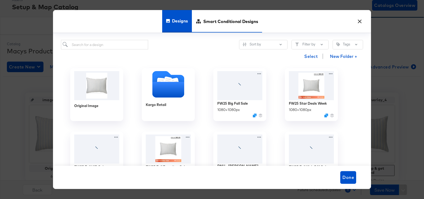
click at [226, 28] on span "Smart Conditional Designs" at bounding box center [230, 21] width 55 height 23
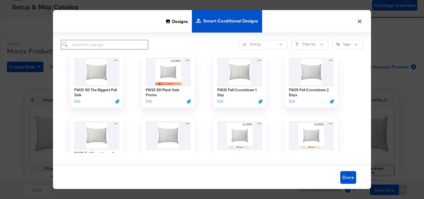
click at [123, 44] on input "search" at bounding box center [104, 45] width 87 height 10
click at [176, 50] on div "FW25 SD Flash Sale Promo Edit" at bounding box center [167, 82] width 71 height 64
click at [148, 102] on button "Edit" at bounding box center [148, 102] width 6 height 5
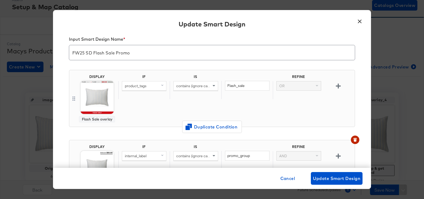
scroll to position [6, 0]
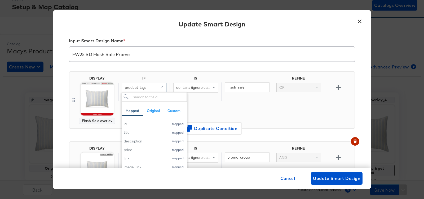
click at [155, 86] on div "product_tags" at bounding box center [144, 87] width 44 height 9
type input "prod"
click at [149, 87] on div "product_tags" at bounding box center [144, 87] width 44 height 9
drag, startPoint x: 145, startPoint y: 88, endPoint x: 122, endPoint y: 88, distance: 22.2
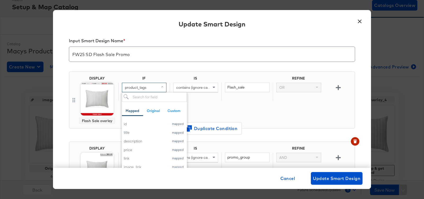
click at [122, 88] on div "product_tags" at bounding box center [144, 87] width 44 height 9
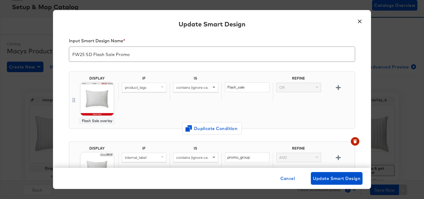
click at [132, 88] on span "product_tags" at bounding box center [136, 87] width 22 height 5
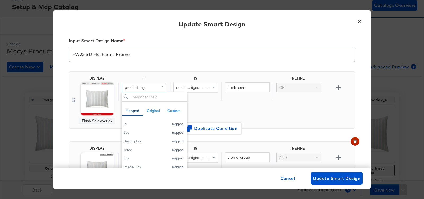
click at [132, 88] on span "product_tags" at bounding box center [136, 87] width 22 height 5
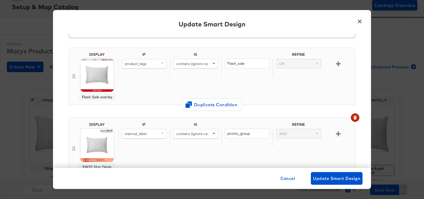
scroll to position [46, 0]
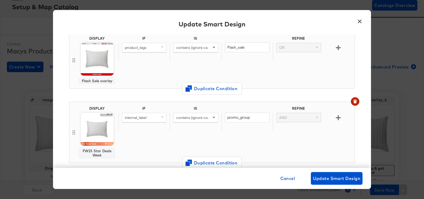
click at [361, 23] on button "×" at bounding box center [360, 20] width 10 height 10
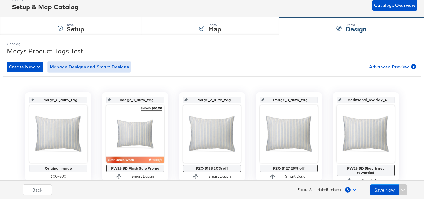
click at [69, 66] on span "Manage Designs and Smart Designs" at bounding box center [89, 66] width 79 height 7
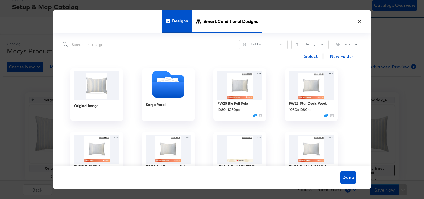
click at [213, 26] on span "Smart Conditional Designs" at bounding box center [230, 21] width 55 height 23
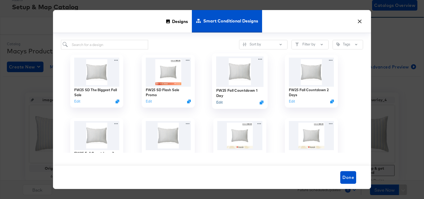
click at [219, 103] on button "Edit" at bounding box center [219, 102] width 6 height 5
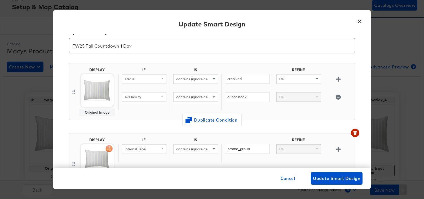
scroll to position [15, 0]
drag, startPoint x: 249, startPoint y: 77, endPoint x: 217, endPoint y: 77, distance: 32.3
click at [217, 77] on div "status contains (ignore case) archived OR" at bounding box center [235, 82] width 234 height 18
drag, startPoint x: 253, startPoint y: 94, endPoint x: 200, endPoint y: 93, distance: 52.4
click at [200, 93] on div "availability contains (ignore case) out of stock OR" at bounding box center [235, 101] width 234 height 18
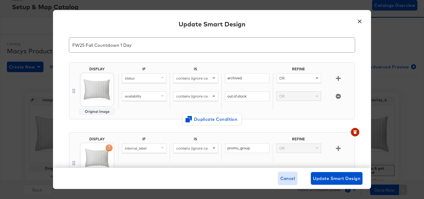
click at [282, 177] on span "Cancel" at bounding box center [287, 178] width 15 height 7
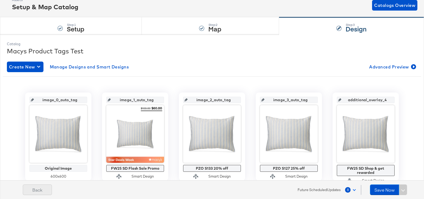
click at [41, 189] on button "Back" at bounding box center [37, 190] width 29 height 11
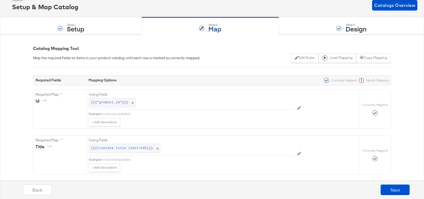
scroll to position [0, 0]
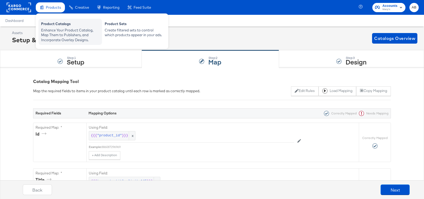
click at [49, 33] on div "Enhance Your Product Catalog, Map Them to Publishers, and Incorporate Overlay D…" at bounding box center [70, 35] width 58 height 15
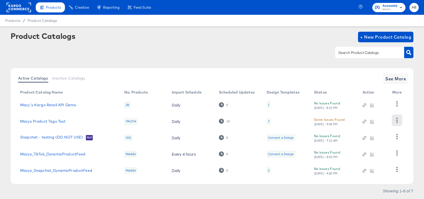
click at [396, 121] on icon "button" at bounding box center [396, 120] width 5 height 5
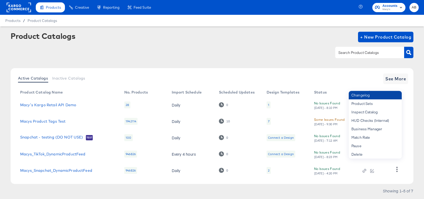
click at [365, 93] on div "Changelog" at bounding box center [374, 95] width 53 height 8
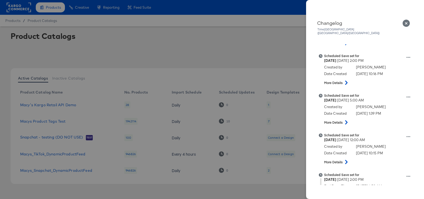
scroll to position [189, 0]
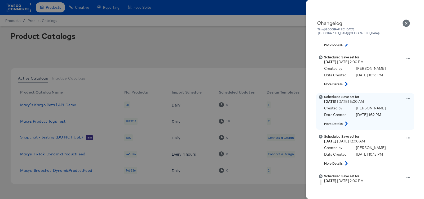
click at [408, 97] on icon at bounding box center [408, 99] width 4 height 4
click at [396, 89] on button "Remove schedule" at bounding box center [383, 93] width 53 height 8
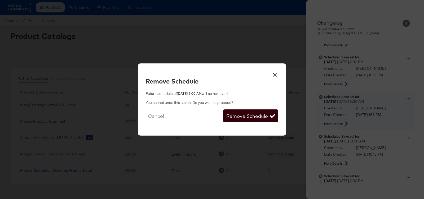
click at [258, 118] on button "Remove Schedule" at bounding box center [250, 116] width 55 height 13
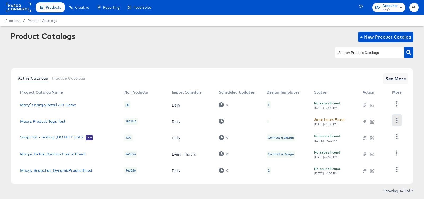
click at [394, 119] on icon "button" at bounding box center [396, 120] width 5 height 5
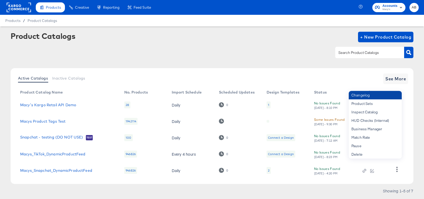
click at [380, 96] on div "Changelog" at bounding box center [374, 95] width 53 height 8
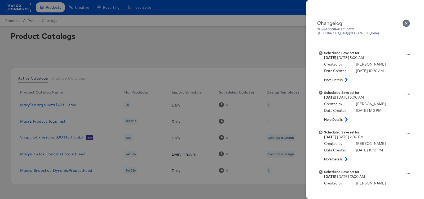
scroll to position [114, 0]
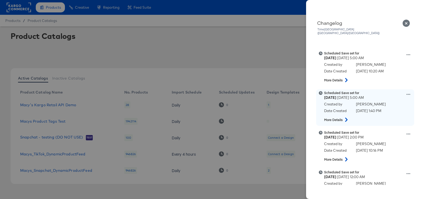
click at [409, 93] on icon at bounding box center [408, 95] width 4 height 4
click at [389, 86] on button "Remove schedule" at bounding box center [383, 89] width 53 height 8
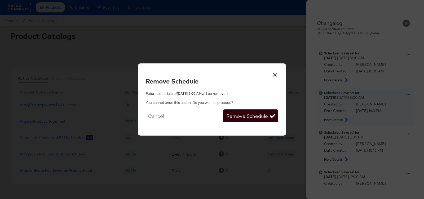
click at [266, 113] on button "Remove Schedule" at bounding box center [250, 116] width 55 height 13
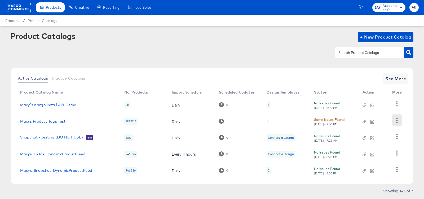
click at [394, 120] on icon "button" at bounding box center [396, 120] width 5 height 5
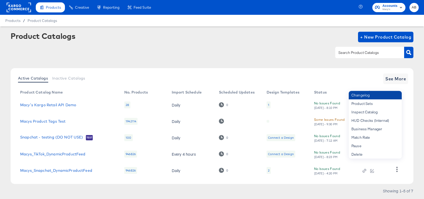
click at [367, 97] on div "Changelog" at bounding box center [374, 95] width 53 height 8
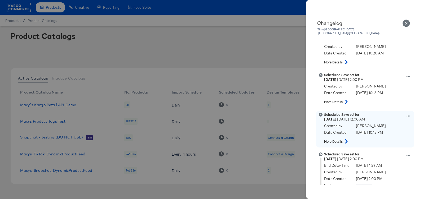
scroll to position [139, 0]
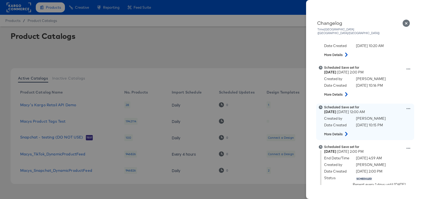
click at [407, 108] on icon at bounding box center [408, 108] width 4 height 1
click at [371, 92] on button "Edit scheduled version" at bounding box center [383, 96] width 53 height 8
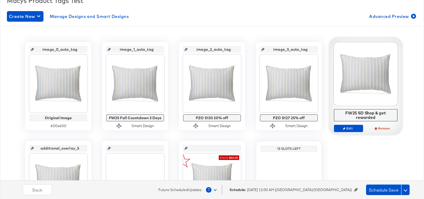
scroll to position [102, 0]
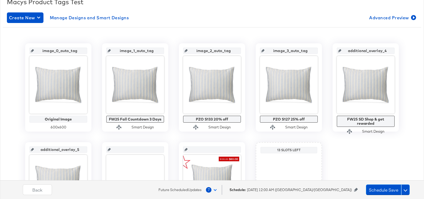
click at [355, 189] on icon at bounding box center [356, 190] width 4 height 4
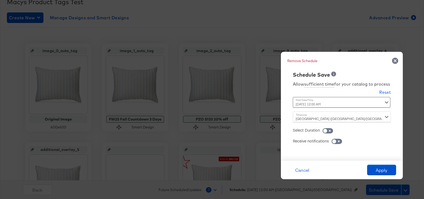
click at [329, 120] on div "[GEOGRAPHIC_DATA] ([GEOGRAPHIC_DATA]/[GEOGRAPHIC_DATA])" at bounding box center [342, 117] width 98 height 11
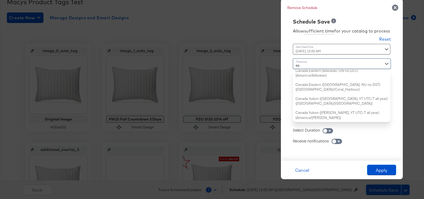
type input "eas"
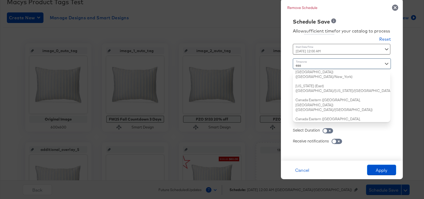
scroll to position [0, 0]
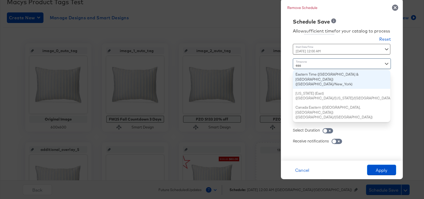
type input "October 10th 2025 8:00 PM"
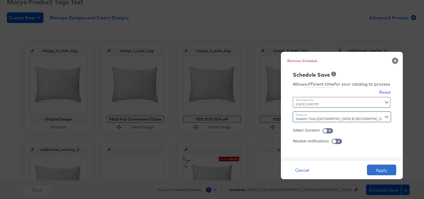
click at [378, 170] on button "Apply" at bounding box center [381, 170] width 29 height 11
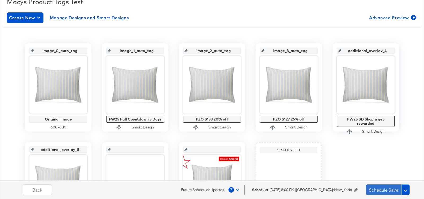
click at [385, 190] on button "Schedule Save" at bounding box center [383, 190] width 35 height 11
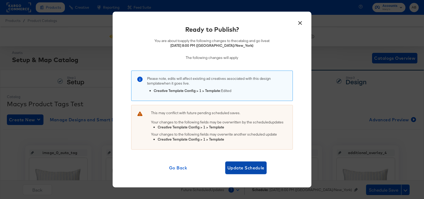
click at [230, 168] on span "Update Schedule" at bounding box center [245, 167] width 37 height 7
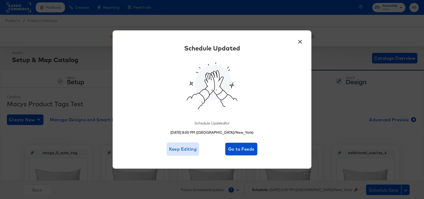
click at [185, 152] on span "Keep Editing" at bounding box center [183, 149] width 28 height 7
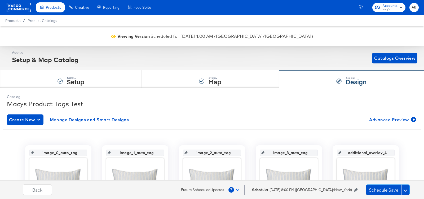
click at [353, 191] on div "Schedule: October 10th 2025 8:00 PM (America/New_York)" at bounding box center [308, 190] width 113 height 5
click at [355, 189] on icon at bounding box center [356, 190] width 4 height 4
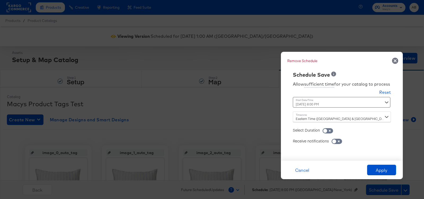
click at [331, 101] on div "October 10th 2025 8:00 PM ‹ October 2025 › Su Mo Tu We Th Fr Sa 28 29 30 1 2 3 …" at bounding box center [329, 102] width 72 height 11
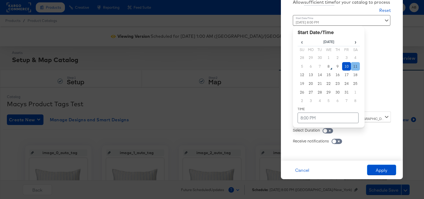
click at [354, 69] on td "11" at bounding box center [355, 66] width 9 height 9
click at [320, 118] on td "8:00 PM" at bounding box center [327, 118] width 61 height 11
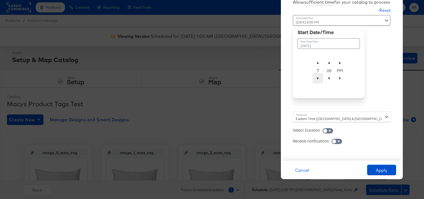
click at [316, 79] on span "▼" at bounding box center [317, 78] width 11 height 11
click at [318, 62] on span "▲" at bounding box center [317, 62] width 11 height 11
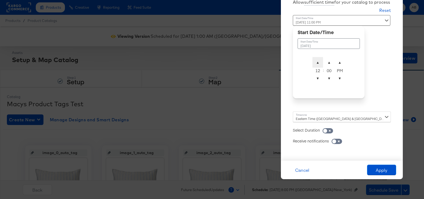
click at [318, 62] on span "▲" at bounding box center [317, 62] width 11 height 11
click at [318, 80] on span "▼" at bounding box center [317, 78] width 11 height 11
type input "[DATE] 12:00 AM"
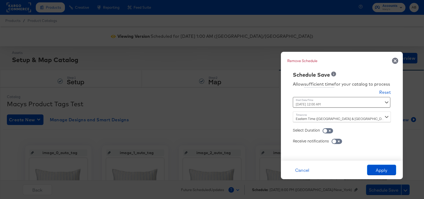
click at [372, 93] on div "Allow sufficient time for your catalog to process Reset Time : October 11th 202…" at bounding box center [342, 117] width 114 height 77
click at [382, 168] on button "Apply" at bounding box center [381, 170] width 29 height 11
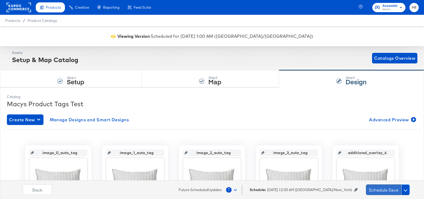
click at [388, 190] on button "Schedule Save" at bounding box center [383, 190] width 35 height 11
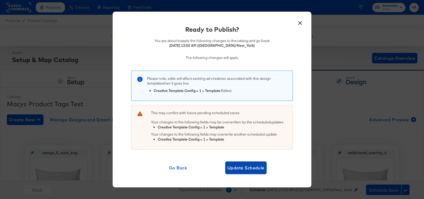
click at [236, 165] on span "Update Schedule" at bounding box center [245, 167] width 37 height 7
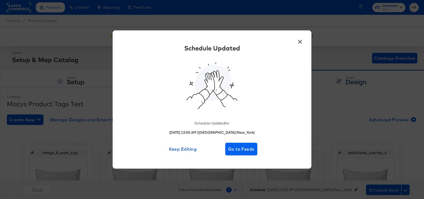
click at [236, 165] on div "× Schedule Updated Schedule Updated for October 11th 2025 12:00 AM (America/New…" at bounding box center [212, 99] width 199 height 138
click at [235, 147] on span "Go to Feeds" at bounding box center [241, 149] width 28 height 7
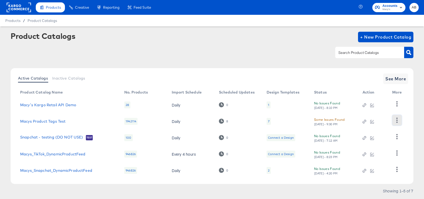
click at [395, 119] on icon "button" at bounding box center [396, 120] width 5 height 5
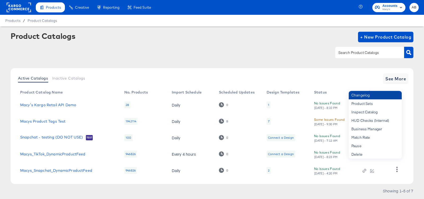
click at [380, 93] on div "Changelog" at bounding box center [374, 95] width 53 height 8
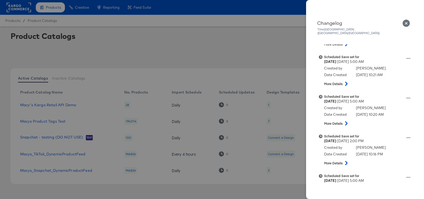
scroll to position [72, 0]
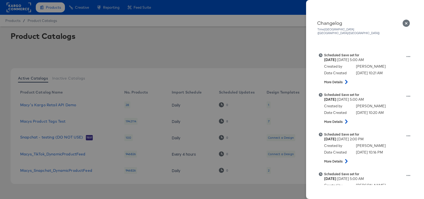
click at [406, 25] on icon "Close" at bounding box center [405, 23] width 7 height 7
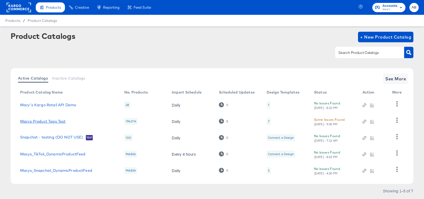
click at [52, 120] on link "Macys Product Tags Test" at bounding box center [42, 121] width 45 height 4
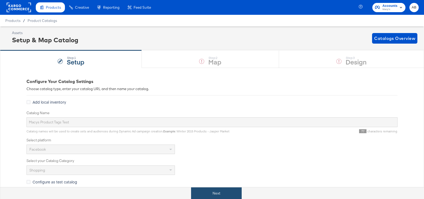
click at [217, 194] on button "Next" at bounding box center [216, 194] width 51 height 12
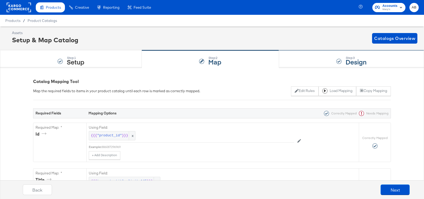
click at [320, 56] on div "Step: 3 Design" at bounding box center [351, 59] width 145 height 17
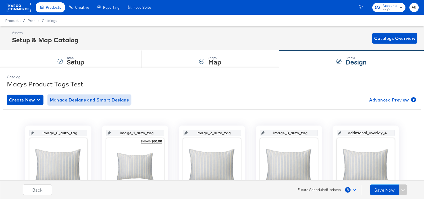
click at [72, 100] on span "Manage Designs and Smart Designs" at bounding box center [89, 99] width 79 height 7
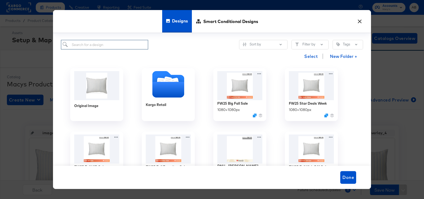
click at [122, 44] on input "search" at bounding box center [104, 45] width 87 height 10
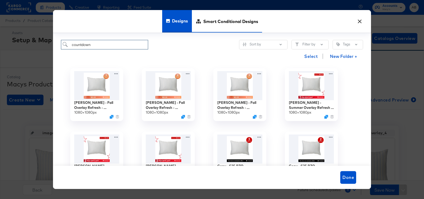
type input "countdown"
click at [223, 22] on span "Smart Conditional Designs" at bounding box center [230, 21] width 55 height 23
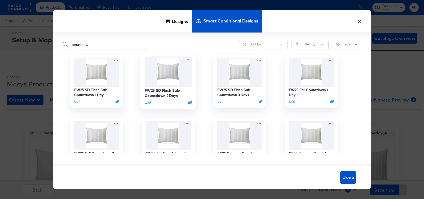
scroll to position [15, 0]
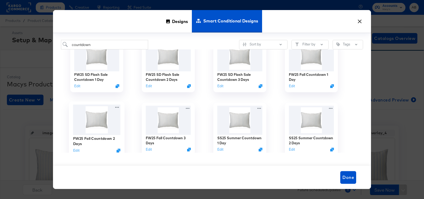
click at [87, 127] on img at bounding box center [96, 120] width 47 height 30
click at [101, 121] on img at bounding box center [96, 120] width 47 height 30
click at [201, 67] on div "FW25 SD Flash Sale Countdown 2 Days Edit" at bounding box center [167, 66] width 71 height 64
click at [178, 69] on img at bounding box center [168, 56] width 47 height 30
click at [89, 127] on img at bounding box center [96, 120] width 47 height 30
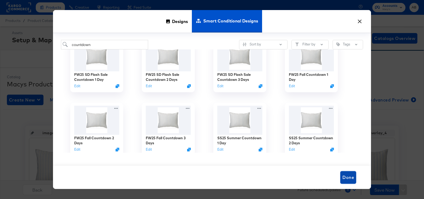
click at [351, 176] on span "Done" at bounding box center [348, 177] width 12 height 7
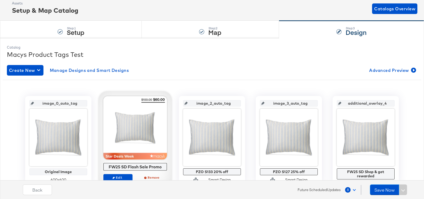
scroll to position [52, 0]
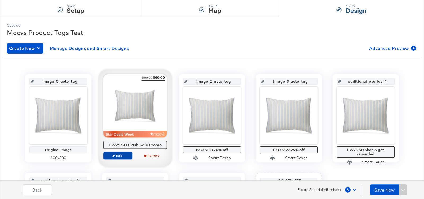
click at [123, 154] on span "Edit" at bounding box center [118, 156] width 24 height 4
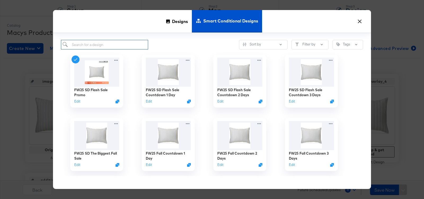
click at [111, 43] on input "search" at bounding box center [104, 45] width 87 height 10
type input "countdow"
click at [178, 137] on img at bounding box center [168, 135] width 47 height 30
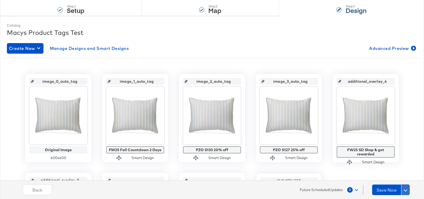
click at [408, 186] on button at bounding box center [405, 190] width 8 height 11
click at [403, 177] on div "Schedule Save" at bounding box center [392, 179] width 24 height 5
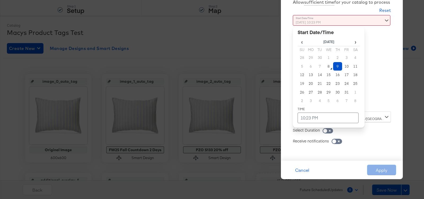
click at [333, 105] on div "October 9th 2025 10:23 PM ‹ October 2025 › Su Mo Tu We Th Fr Sa 28 29 30 1 2 3 …" at bounding box center [329, 61] width 72 height 93
click at [301, 76] on td "12" at bounding box center [301, 75] width 9 height 9
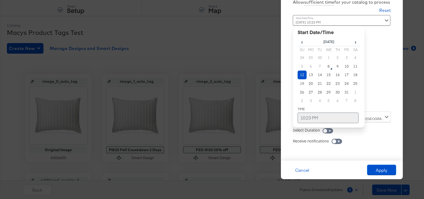
click at [308, 116] on td "10:23 PM" at bounding box center [327, 118] width 61 height 11
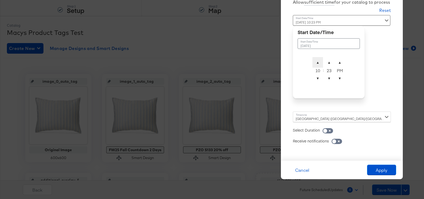
click at [319, 61] on span "▲" at bounding box center [317, 62] width 11 height 11
click at [328, 77] on span "▼" at bounding box center [329, 78] width 11 height 11
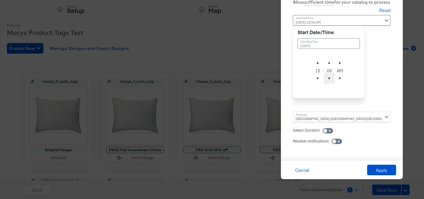
click at [328, 77] on span "▼" at bounding box center [329, 78] width 11 height 11
type input "[DATE] 12:00 AM"
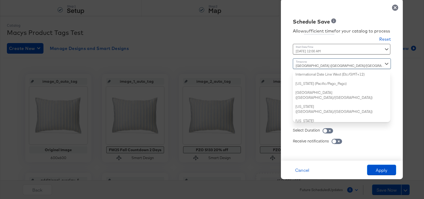
click at [313, 121] on div "Dublin (Europe/Dublin) International Date Line West (Etc/GMT+12) American Samoa…" at bounding box center [342, 91] width 98 height 64
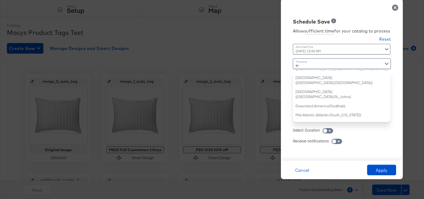
type input "eas"
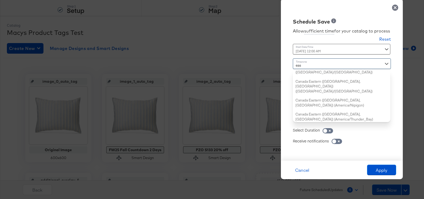
scroll to position [0, 0]
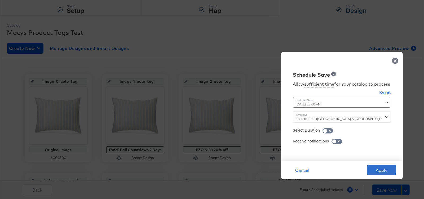
click at [376, 167] on button "Apply" at bounding box center [381, 170] width 29 height 11
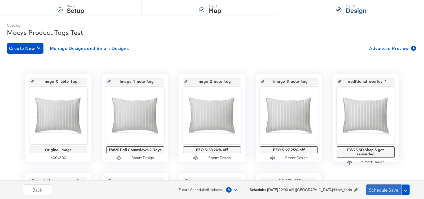
click at [379, 186] on button "Schedule Save" at bounding box center [383, 190] width 35 height 11
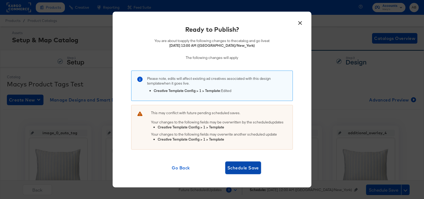
click at [245, 169] on span "Schedule Save" at bounding box center [243, 167] width 32 height 7
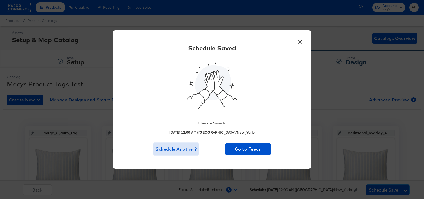
click at [179, 147] on span "Schedule Another?" at bounding box center [175, 149] width 41 height 7
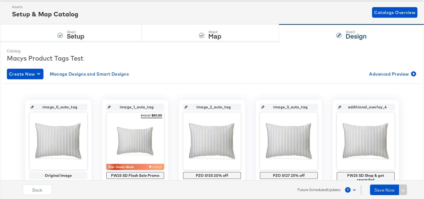
scroll to position [36, 0]
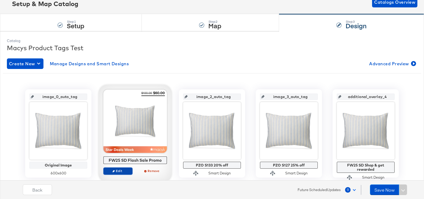
click at [119, 171] on span "Edit" at bounding box center [118, 171] width 24 height 4
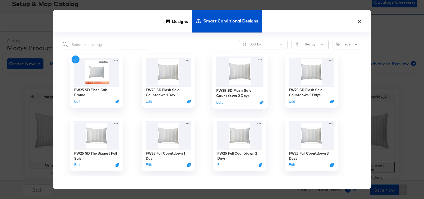
click at [244, 70] on img at bounding box center [239, 72] width 47 height 30
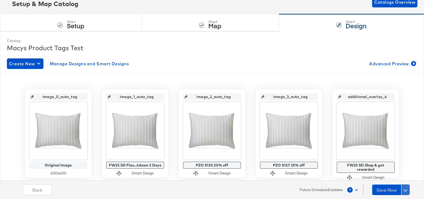
click at [405, 192] on button at bounding box center [405, 190] width 8 height 11
click at [397, 182] on div "Schedule Save" at bounding box center [392, 179] width 24 height 5
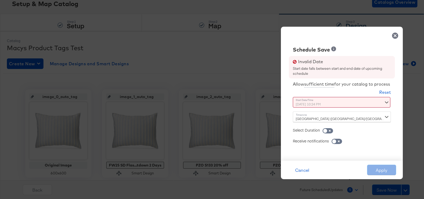
click at [324, 107] on div "October 9th 2025 10:24 PM ‹ October 2025 › Su Mo Tu We Th Fr Sa 28 29 30 1 2 3 …" at bounding box center [329, 102] width 72 height 11
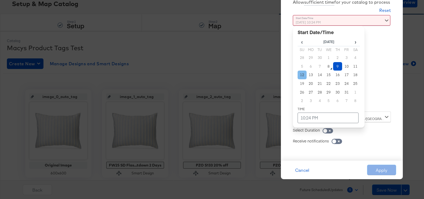
click at [304, 76] on td "12" at bounding box center [301, 75] width 9 height 9
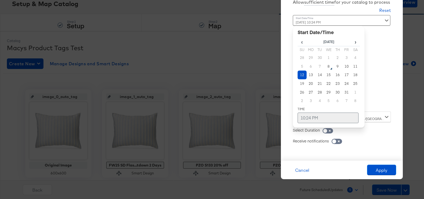
click at [308, 115] on td "10:24 PM" at bounding box center [327, 118] width 61 height 11
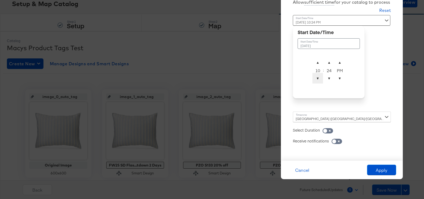
click at [318, 79] on span "▼" at bounding box center [317, 78] width 11 height 11
click at [329, 80] on span "▼" at bounding box center [329, 78] width 11 height 11
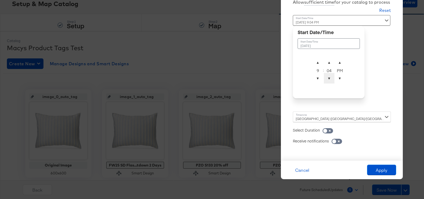
click at [329, 80] on span "▼" at bounding box center [329, 78] width 11 height 11
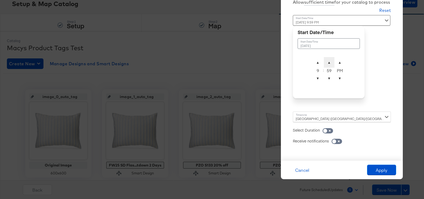
click at [329, 61] on span "▲" at bounding box center [329, 62] width 11 height 11
type input "October 12th 2025 9:00 AM"
click at [339, 76] on span "▼" at bounding box center [339, 78] width 11 height 11
click at [321, 115] on div "[GEOGRAPHIC_DATA] ([GEOGRAPHIC_DATA]/[GEOGRAPHIC_DATA])" at bounding box center [342, 117] width 98 height 11
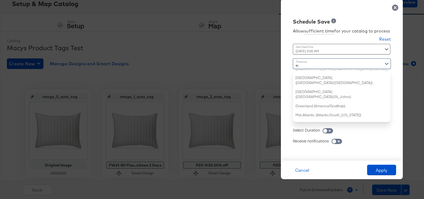
type input "eas"
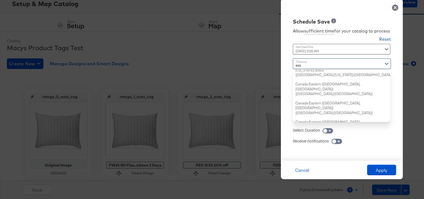
scroll to position [0, 0]
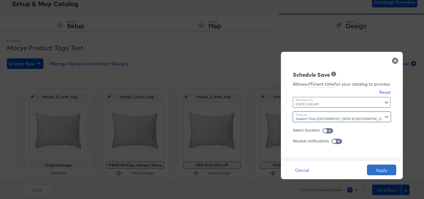
click at [378, 168] on button "Apply" at bounding box center [381, 170] width 29 height 11
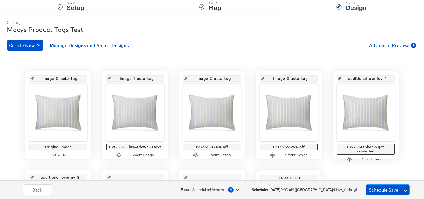
scroll to position [63, 0]
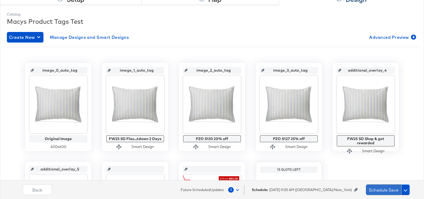
click at [385, 189] on button "Schedule Save" at bounding box center [383, 190] width 35 height 11
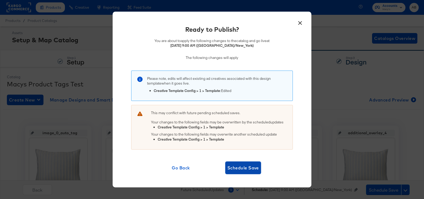
click at [246, 174] on button "Schedule Save" at bounding box center [243, 168] width 36 height 13
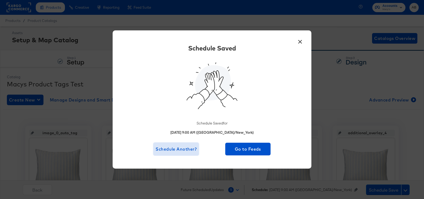
click at [180, 148] on span "Schedule Another?" at bounding box center [175, 149] width 41 height 7
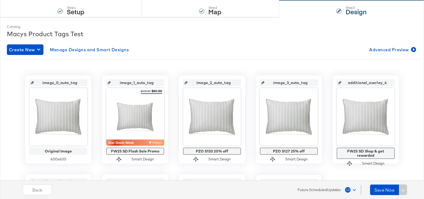
scroll to position [57, 0]
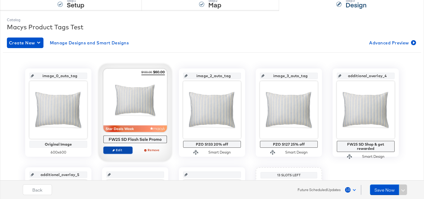
click at [119, 149] on span "Edit" at bounding box center [118, 150] width 24 height 4
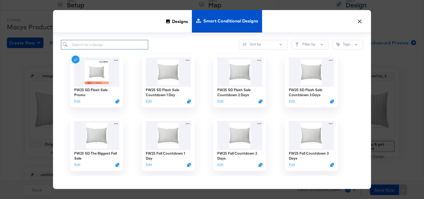
click at [125, 46] on input "search" at bounding box center [104, 45] width 87 height 10
type input "countdo"
click at [162, 82] on img at bounding box center [168, 72] width 47 height 30
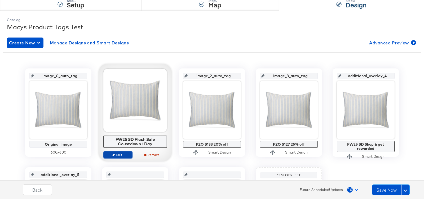
click at [120, 157] on button "Edit" at bounding box center [117, 154] width 29 height 7
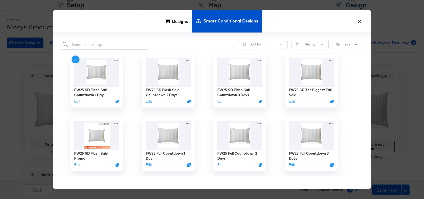
click at [121, 43] on input "search" at bounding box center [104, 45] width 87 height 10
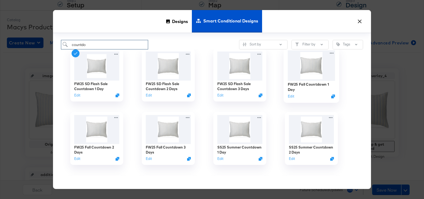
type input "countdo"
click at [312, 72] on img at bounding box center [311, 66] width 47 height 30
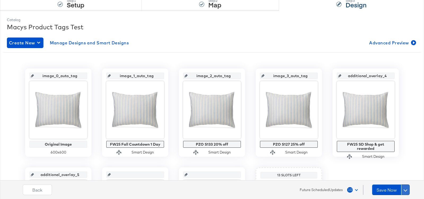
click at [407, 187] on button at bounding box center [405, 190] width 8 height 11
click at [401, 180] on div "Schedule Save" at bounding box center [392, 179] width 24 height 5
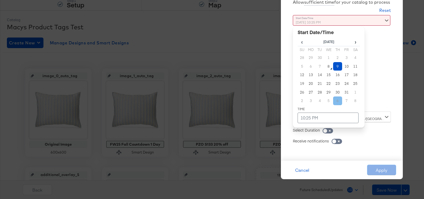
click at [340, 103] on div "October 9th 2025 10:25 PM ‹ October 2025 › Su Mo Tu We Th Fr Sa 28 29 30 1 2 3 …" at bounding box center [329, 61] width 72 height 93
click at [311, 74] on td "13" at bounding box center [310, 75] width 9 height 9
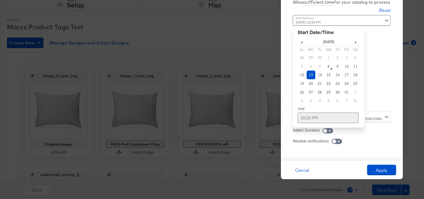
click at [309, 116] on td "10:25 PM" at bounding box center [327, 118] width 61 height 11
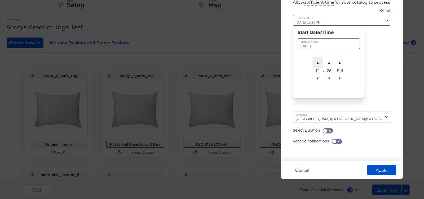
click at [317, 60] on span "▲" at bounding box center [317, 62] width 11 height 11
click at [329, 80] on span "▼" at bounding box center [329, 78] width 11 height 11
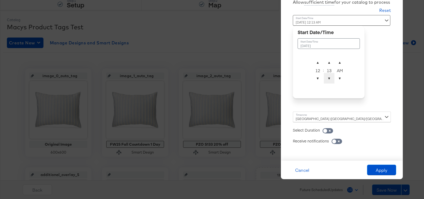
click at [329, 80] on span "▼" at bounding box center [329, 78] width 11 height 11
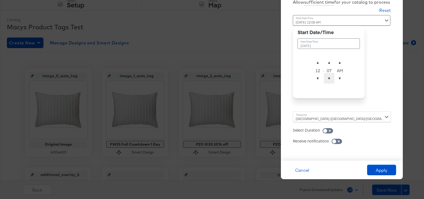
click at [329, 80] on span "▼" at bounding box center [329, 78] width 11 height 11
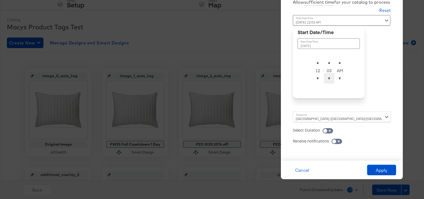
click at [329, 80] on span "▼" at bounding box center [329, 78] width 11 height 11
type input "October 13th 2025 12:00 AM"
click at [349, 118] on div "[GEOGRAPHIC_DATA] ([GEOGRAPHIC_DATA]/[GEOGRAPHIC_DATA])" at bounding box center [342, 117] width 98 height 11
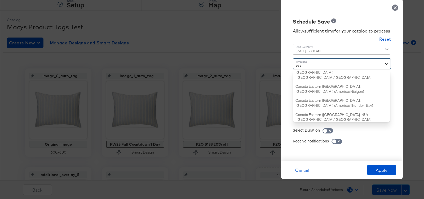
type input "east"
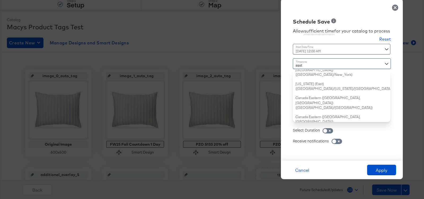
scroll to position [0, 0]
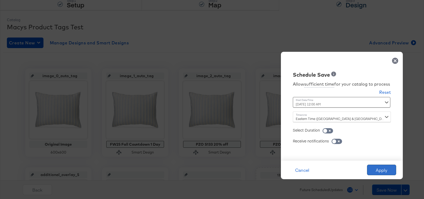
click at [380, 168] on button "Apply" at bounding box center [381, 170] width 29 height 11
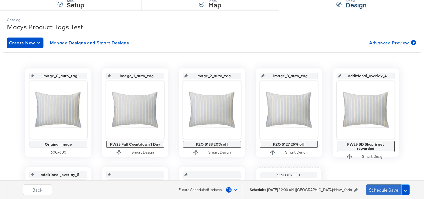
click at [388, 191] on button "Schedule Save" at bounding box center [383, 190] width 35 height 11
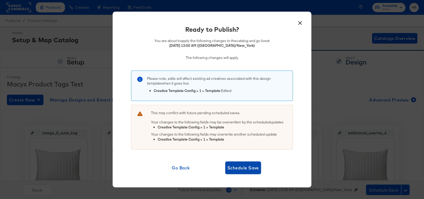
click at [248, 166] on span "Schedule Save" at bounding box center [243, 167] width 32 height 7
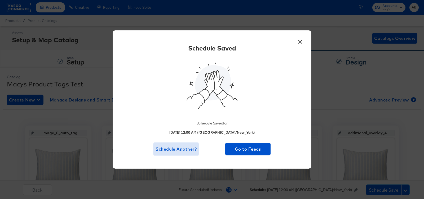
click at [174, 151] on span "Schedule Another?" at bounding box center [175, 149] width 41 height 7
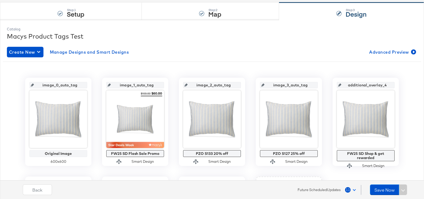
scroll to position [56, 0]
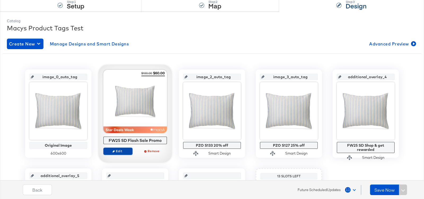
click at [117, 148] on button "Edit" at bounding box center [117, 151] width 29 height 7
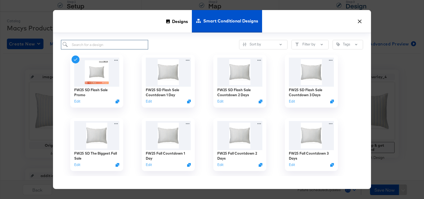
click at [113, 41] on input "search" at bounding box center [104, 45] width 87 height 10
type input "countdo"
click at [174, 75] on img at bounding box center [168, 72] width 47 height 30
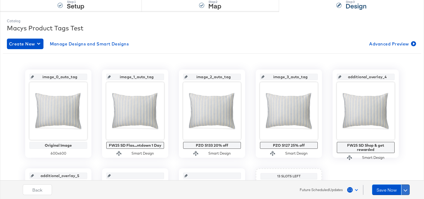
click at [405, 191] on span at bounding box center [405, 190] width 4 height 4
click at [398, 180] on div "Schedule Save" at bounding box center [392, 179] width 24 height 5
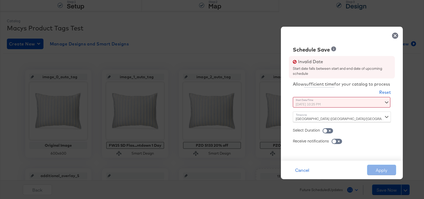
click at [318, 106] on div "October 9th 2025 10:25 PM ‹ October 2025 › Su Mo Tu We Th Fr Sa 28 29 30 1 2 3 …" at bounding box center [329, 102] width 72 height 11
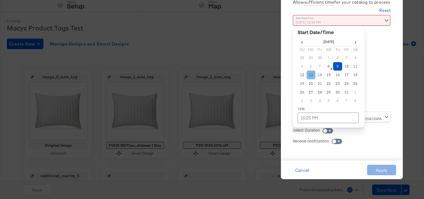
click at [311, 73] on td "13" at bounding box center [310, 75] width 9 height 9
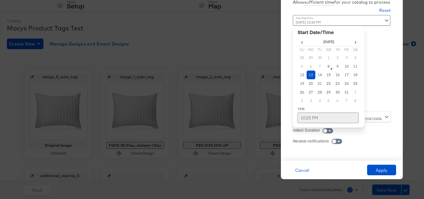
click at [308, 114] on td "10:25 PM" at bounding box center [327, 118] width 61 height 11
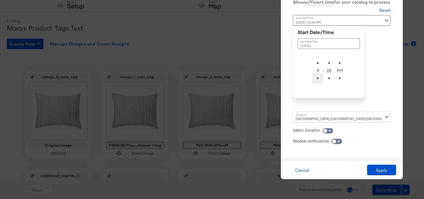
click at [318, 80] on span "▼" at bounding box center [317, 78] width 11 height 11
click at [329, 78] on span "▼" at bounding box center [329, 78] width 11 height 11
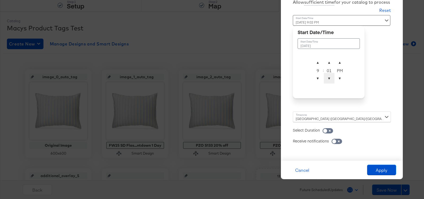
click at [329, 78] on span "▼" at bounding box center [329, 78] width 11 height 11
type input "October 13th 2025 9:00 AM"
click at [339, 81] on span "▼" at bounding box center [339, 78] width 11 height 11
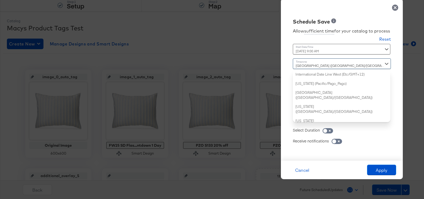
click at [366, 120] on div "Dublin (Europe/Dublin) International Date Line West (Etc/GMT+12) American Samoa…" at bounding box center [342, 91] width 98 height 64
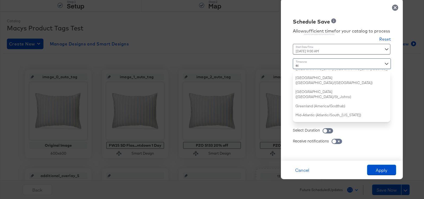
scroll to position [59, 0]
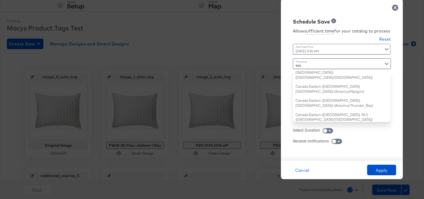
type input "east"
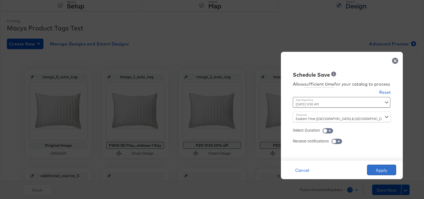
click at [374, 171] on button "Apply" at bounding box center [381, 170] width 29 height 11
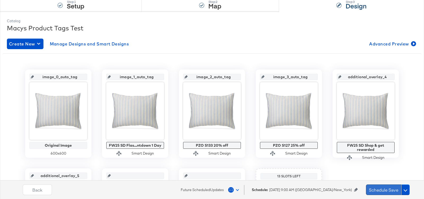
click at [380, 187] on button "Schedule Save" at bounding box center [383, 190] width 35 height 11
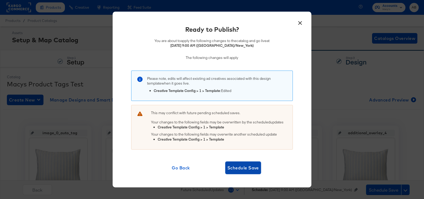
click at [233, 165] on span "Schedule Save" at bounding box center [243, 167] width 32 height 7
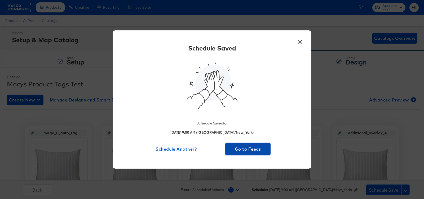
click at [250, 151] on span "Go to Feeds" at bounding box center [247, 149] width 41 height 7
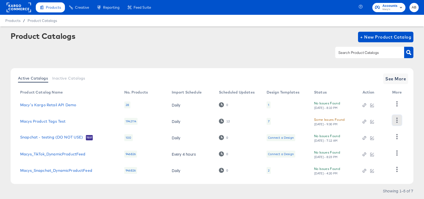
click at [398, 119] on icon "button" at bounding box center [396, 120] width 5 height 5
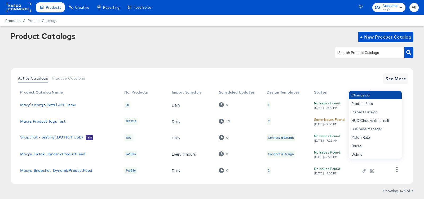
click at [371, 93] on div "Changelog" at bounding box center [374, 95] width 53 height 8
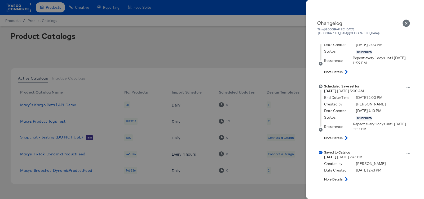
scroll to position [426, 0]
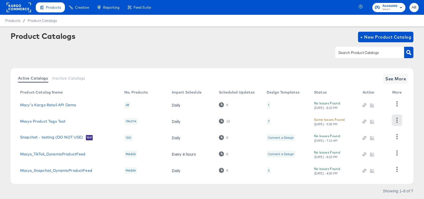
click at [396, 122] on icon "button" at bounding box center [396, 120] width 5 height 5
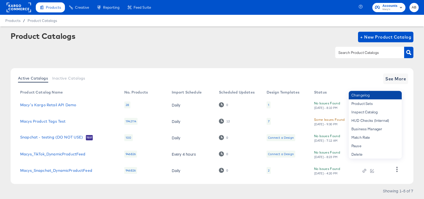
click at [379, 94] on div "Changelog" at bounding box center [374, 95] width 53 height 8
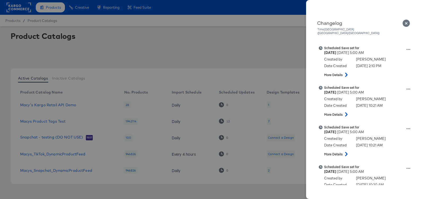
click at [279, 52] on div at bounding box center [212, 99] width 424 height 199
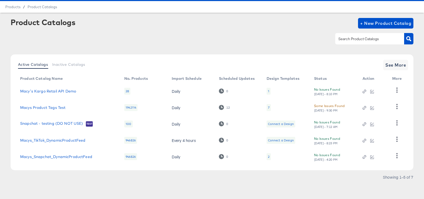
scroll to position [14, 0]
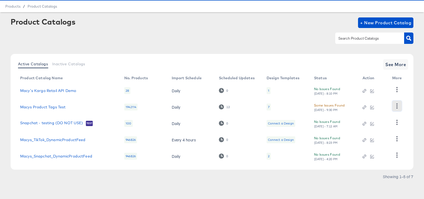
click at [396, 106] on icon "button" at bounding box center [396, 106] width 1 height 5
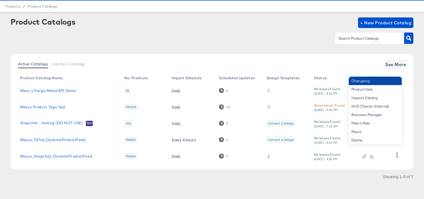
click at [383, 83] on div "Changelog" at bounding box center [374, 81] width 53 height 8
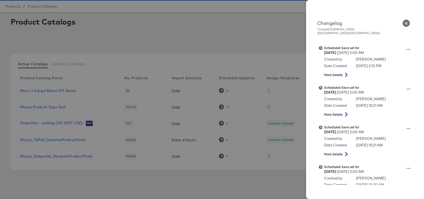
scroll to position [0, 0]
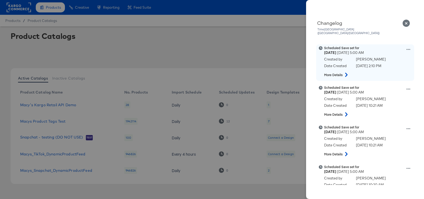
click at [407, 48] on icon at bounding box center [408, 50] width 4 height 4
click at [385, 52] on button "View scheduled version" at bounding box center [383, 55] width 53 height 8
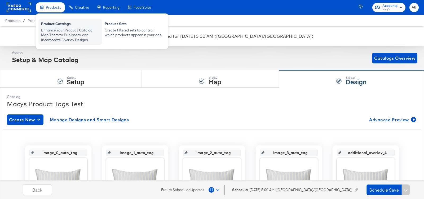
click at [55, 35] on div "Enhance Your Product Catalog, Map Them to Publishers, and Incorporate Overlay D…" at bounding box center [70, 35] width 58 height 15
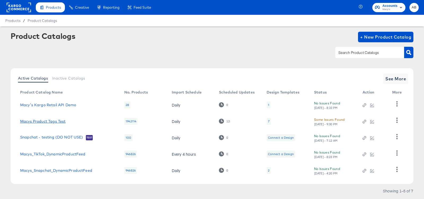
click at [44, 123] on link "Macys Product Tags Test" at bounding box center [42, 121] width 45 height 4
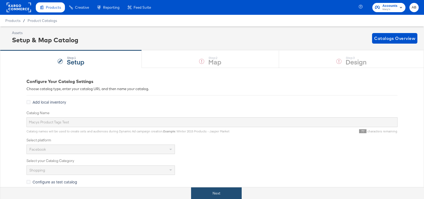
click at [225, 190] on button "Next" at bounding box center [216, 194] width 51 height 12
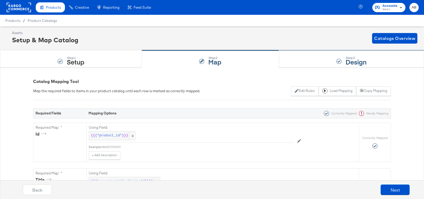
click at [329, 67] on div "Step: 3 Design" at bounding box center [351, 59] width 145 height 17
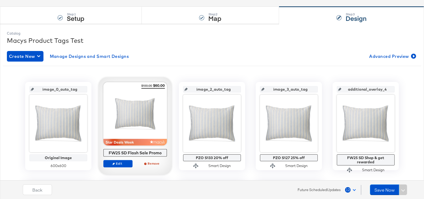
scroll to position [53, 0]
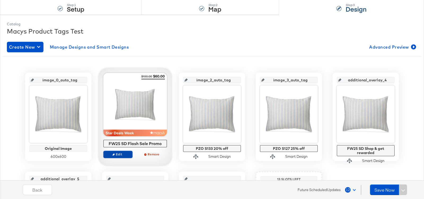
click at [119, 154] on span "Edit" at bounding box center [118, 155] width 24 height 4
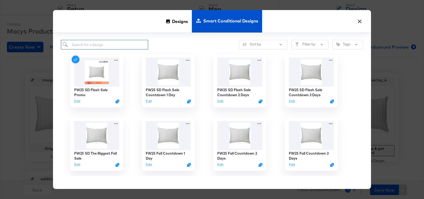
click at [122, 45] on input "search" at bounding box center [104, 45] width 87 height 10
type input "count"
click at [243, 140] on img at bounding box center [239, 135] width 47 height 30
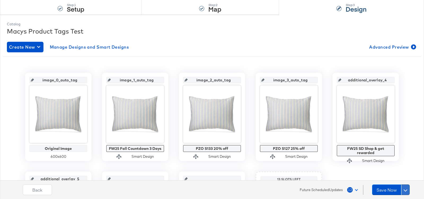
click at [406, 188] on button at bounding box center [405, 190] width 8 height 11
click at [403, 179] on div "Schedule Save" at bounding box center [392, 179] width 24 height 5
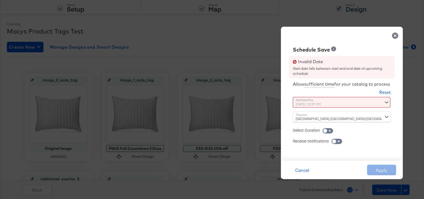
click at [309, 104] on div "October 9th 2025 10:27 PM ‹ October 2025 › Su Mo Tu We Th Fr Sa 28 29 30 1 2 3 …" at bounding box center [329, 102] width 72 height 11
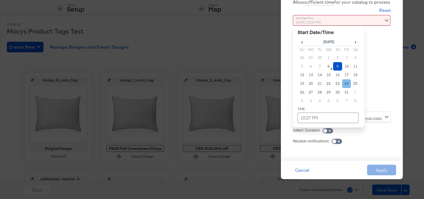
click at [347, 83] on td "24" at bounding box center [346, 83] width 9 height 9
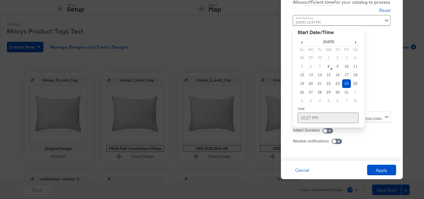
click at [313, 117] on td "10:27 PM" at bounding box center [327, 118] width 61 height 11
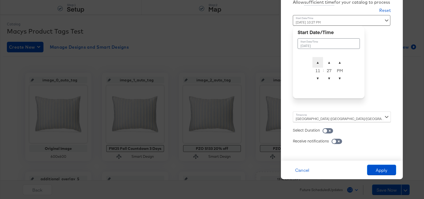
click at [319, 64] on span "▲" at bounding box center [317, 62] width 11 height 11
click at [328, 83] on span "▼" at bounding box center [329, 78] width 11 height 11
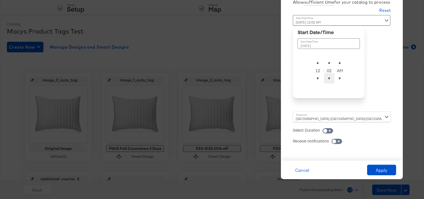
click at [328, 83] on span "▼" at bounding box center [329, 78] width 11 height 11
click at [329, 79] on span "▼" at bounding box center [329, 78] width 11 height 11
type input "October 24th 2025 12:00 AM"
click at [314, 118] on div "[GEOGRAPHIC_DATA] ([GEOGRAPHIC_DATA]/[GEOGRAPHIC_DATA])" at bounding box center [342, 117] width 98 height 11
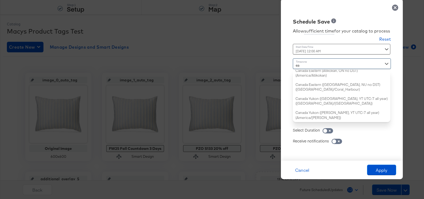
scroll to position [59, 0]
type input "east"
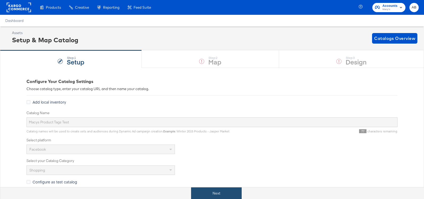
click at [221, 192] on button "Next" at bounding box center [216, 194] width 51 height 12
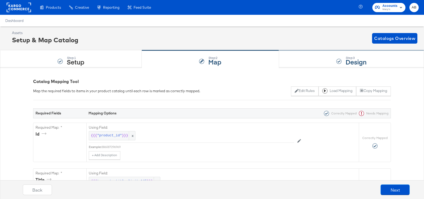
click at [308, 62] on div "Step: 3 Design" at bounding box center [351, 59] width 145 height 17
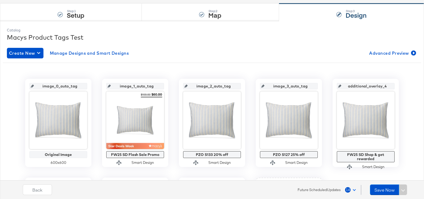
scroll to position [48, 0]
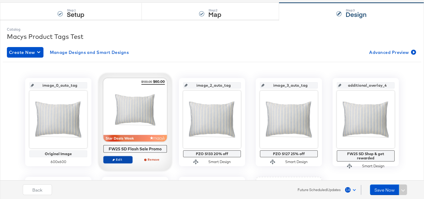
click at [115, 158] on span "Edit" at bounding box center [118, 160] width 24 height 4
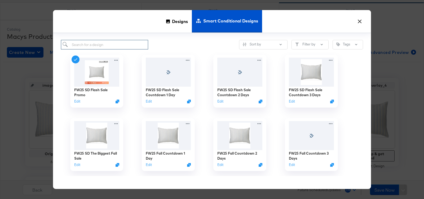
click at [112, 48] on input "search" at bounding box center [104, 45] width 87 height 10
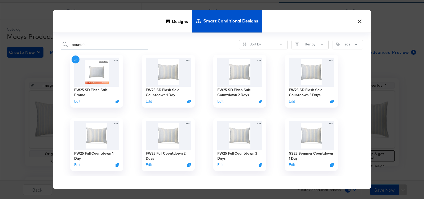
type input "countdown"
click at [235, 133] on img at bounding box center [239, 135] width 47 height 30
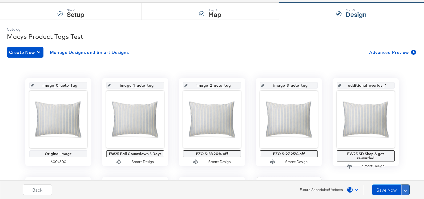
click at [405, 189] on span at bounding box center [405, 190] width 4 height 4
click at [397, 180] on div "Schedule Save" at bounding box center [392, 179] width 24 height 5
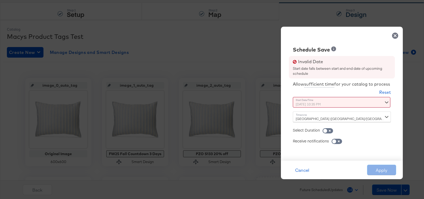
click at [311, 106] on div "October 9th 2025 10:35 PM ‹ October 2025 › Su Mo Tu We Th Fr Sa 28 29 30 1 2 3 …" at bounding box center [329, 102] width 72 height 11
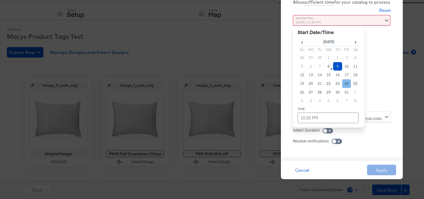
click at [345, 84] on td "24" at bounding box center [346, 83] width 9 height 9
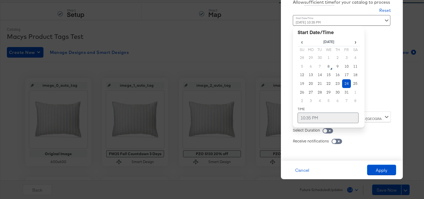
click at [313, 116] on td "10:35 PM" at bounding box center [327, 118] width 61 height 11
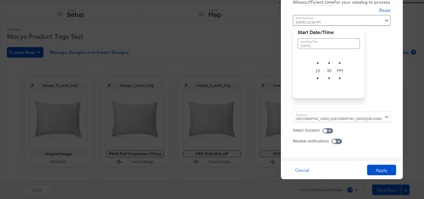
click at [319, 68] on div "10" at bounding box center [317, 70] width 11 height 5
click at [319, 65] on span "▲" at bounding box center [317, 62] width 11 height 11
click at [329, 79] on span "▼" at bounding box center [329, 78] width 11 height 11
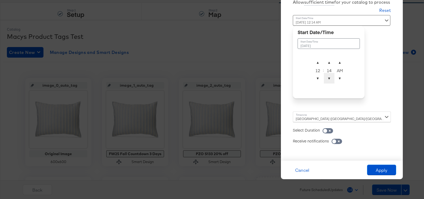
click at [329, 79] on span "▼" at bounding box center [329, 78] width 11 height 11
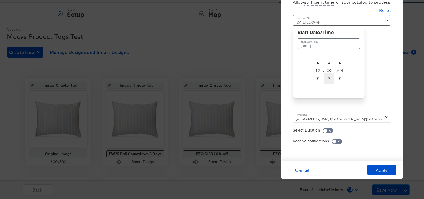
click at [329, 79] on span "▼" at bounding box center [329, 78] width 11 height 11
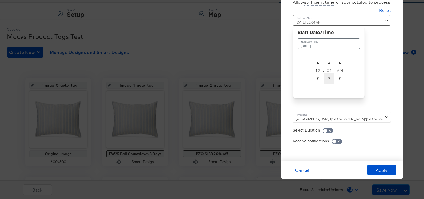
click at [329, 79] on span "▼" at bounding box center [329, 78] width 11 height 11
type input "October 24th 2025 12:00 AM"
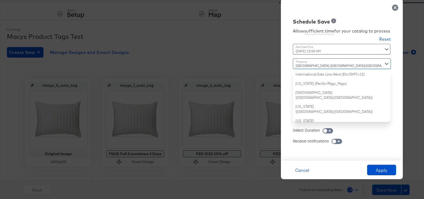
click at [320, 117] on div "Dublin (Europe/Dublin) International Date Line West (Etc/GMT+12) American Samoa…" at bounding box center [342, 91] width 98 height 64
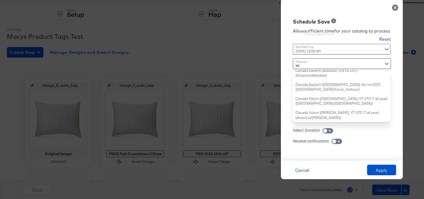
scroll to position [59, 0]
type input "east"
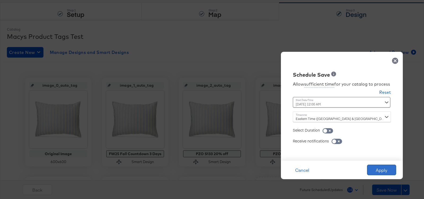
click at [374, 170] on button "Apply" at bounding box center [381, 170] width 29 height 11
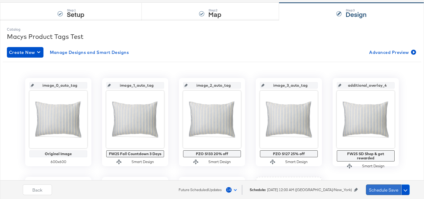
click at [389, 191] on button "Schedule Save" at bounding box center [383, 190] width 35 height 11
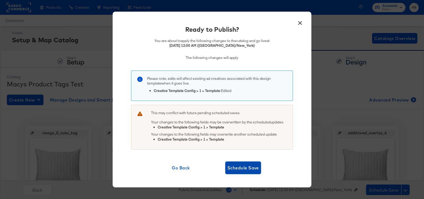
click at [242, 168] on span "Schedule Save" at bounding box center [243, 167] width 32 height 7
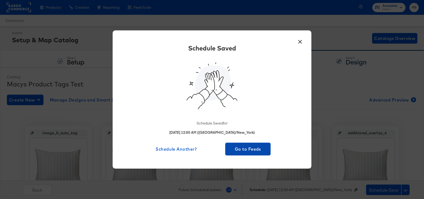
click at [242, 147] on span "Go to Feeds" at bounding box center [247, 149] width 41 height 7
